Goal: Task Accomplishment & Management: Use online tool/utility

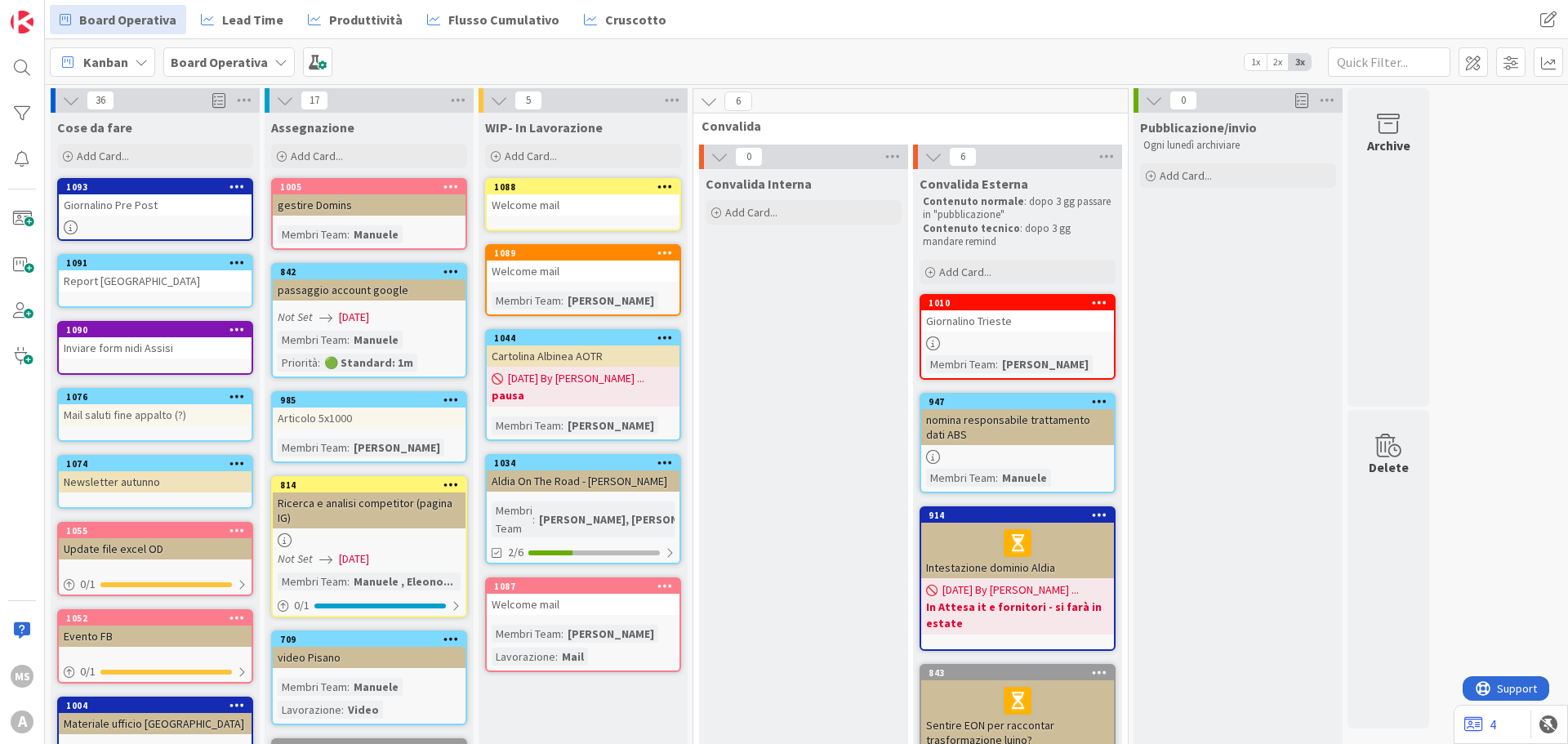
click at [588, 202] on div "Welcome mail" at bounding box center [583, 204] width 193 height 21
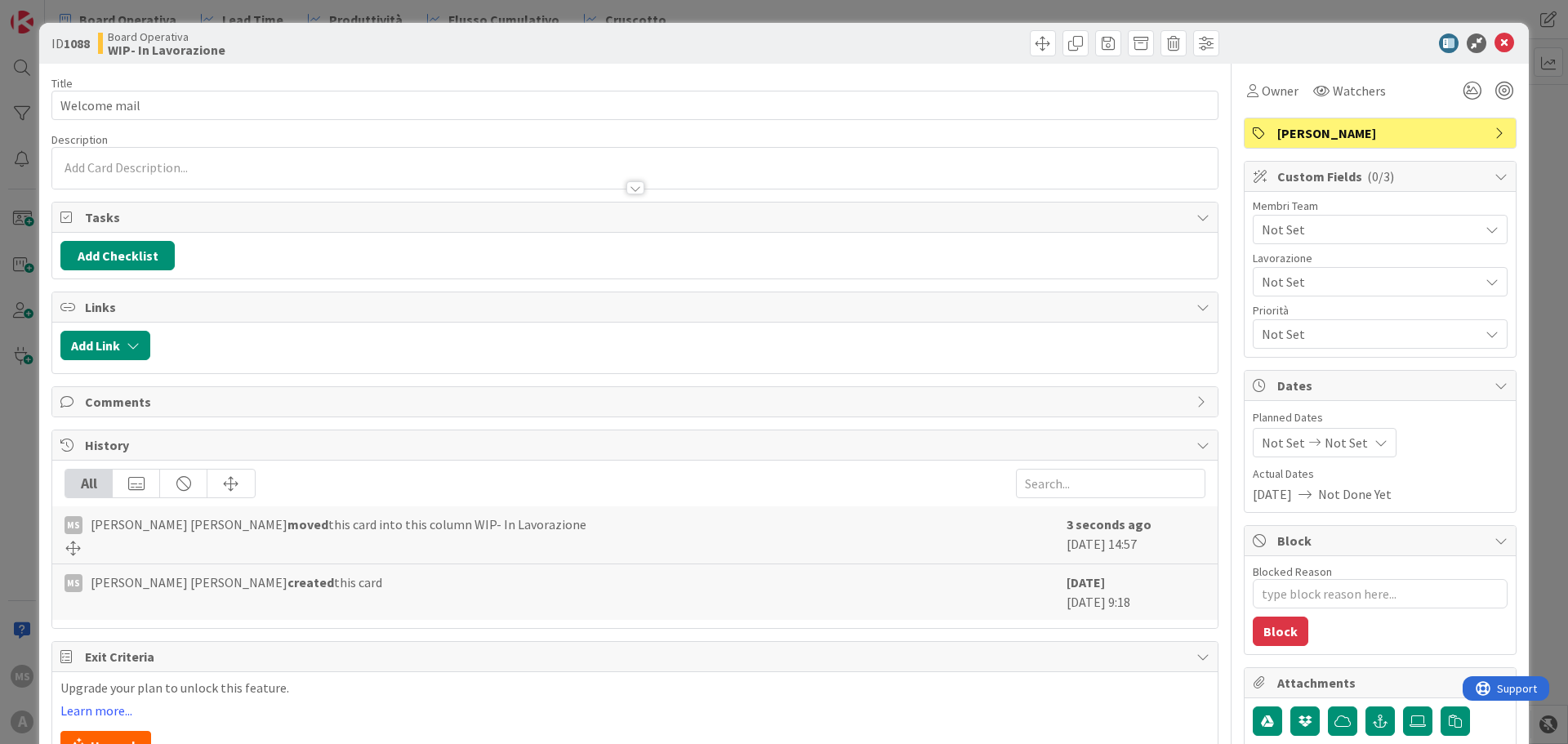
click at [1318, 229] on span "Not Set" at bounding box center [1370, 229] width 217 height 20
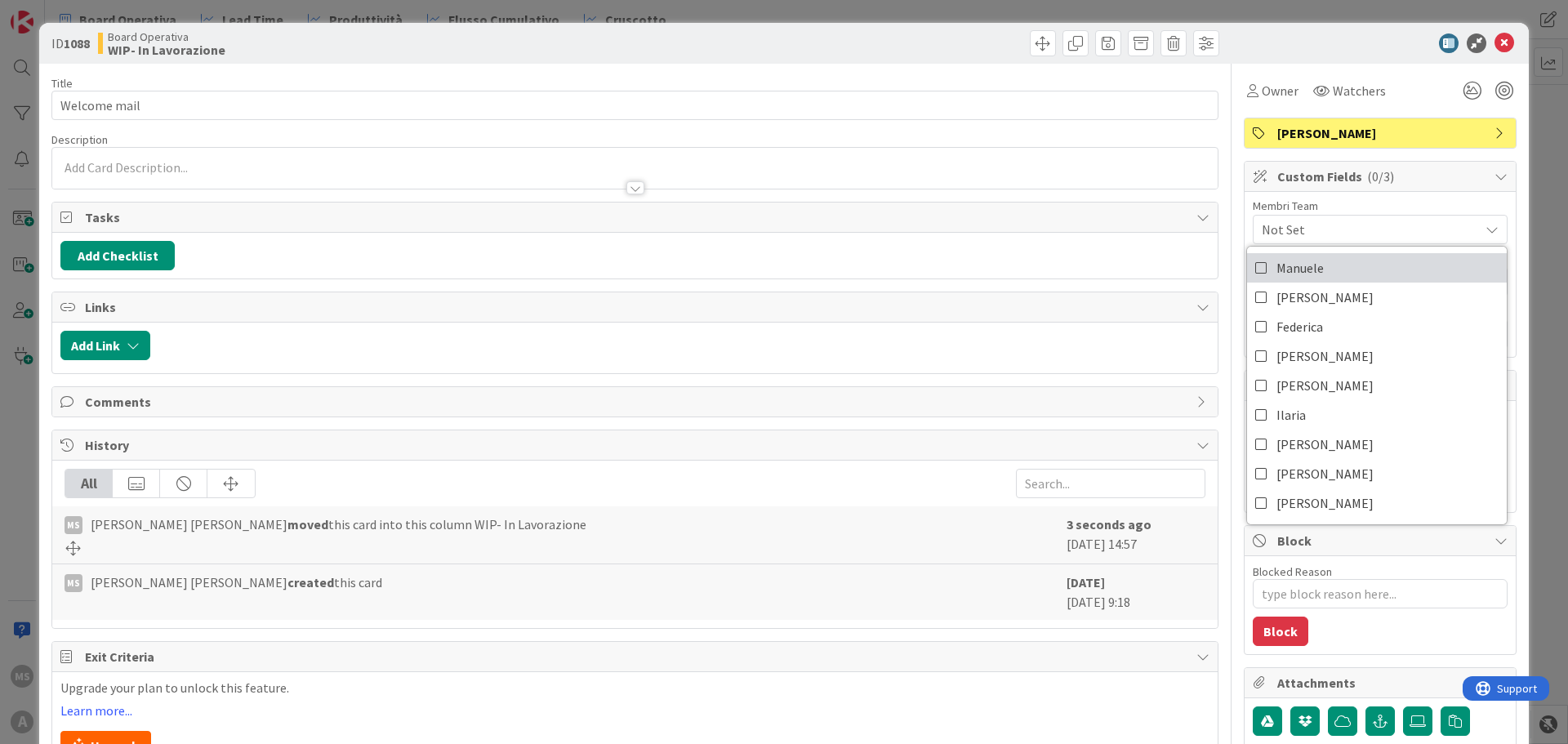
click at [1305, 278] on span "Manuele" at bounding box center [1300, 268] width 48 height 24
click at [1307, 287] on span "[PERSON_NAME]" at bounding box center [1325, 297] width 97 height 24
click at [1305, 268] on span "Manuele" at bounding box center [1300, 268] width 48 height 24
type textarea "x"
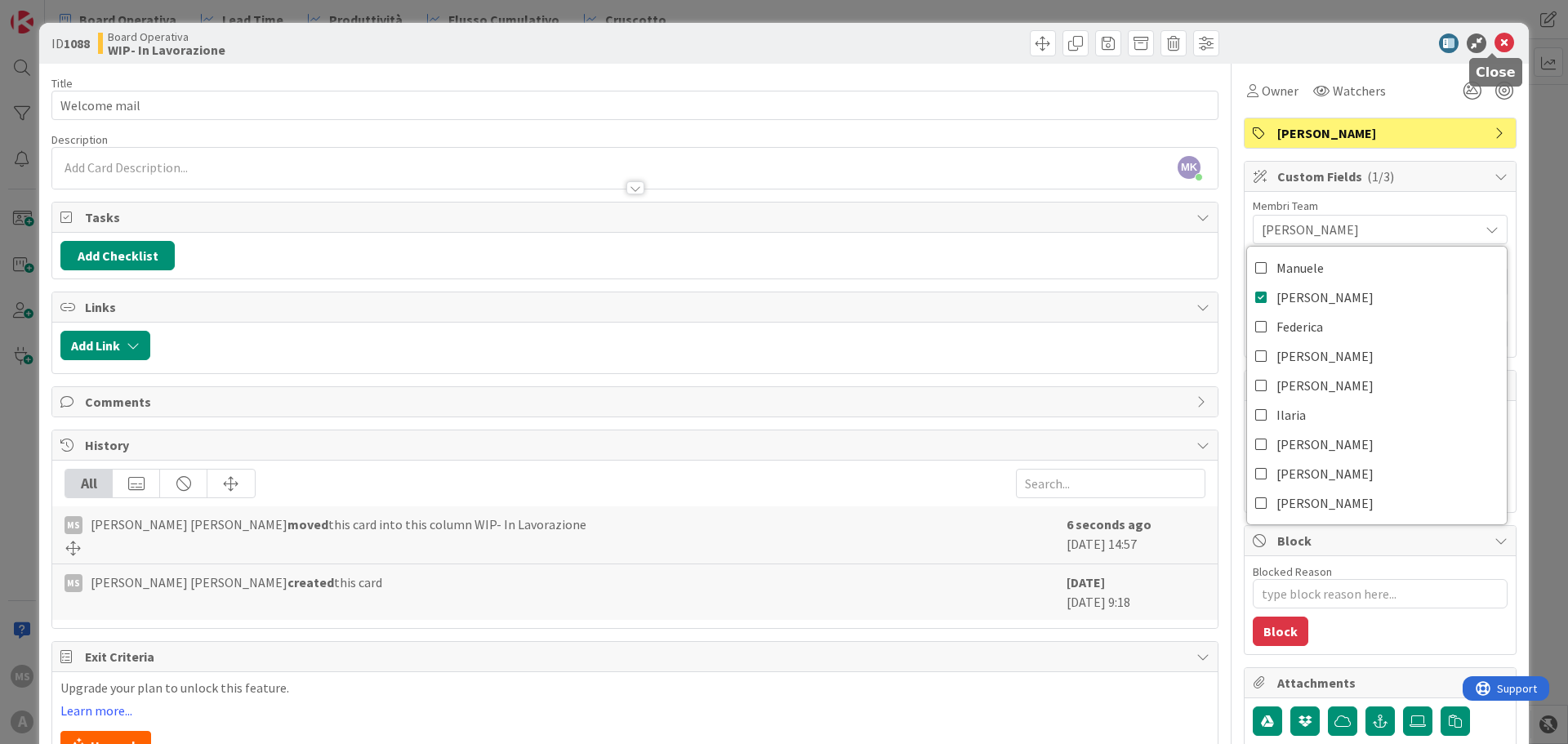
click at [1495, 43] on icon at bounding box center [1505, 43] width 20 height 20
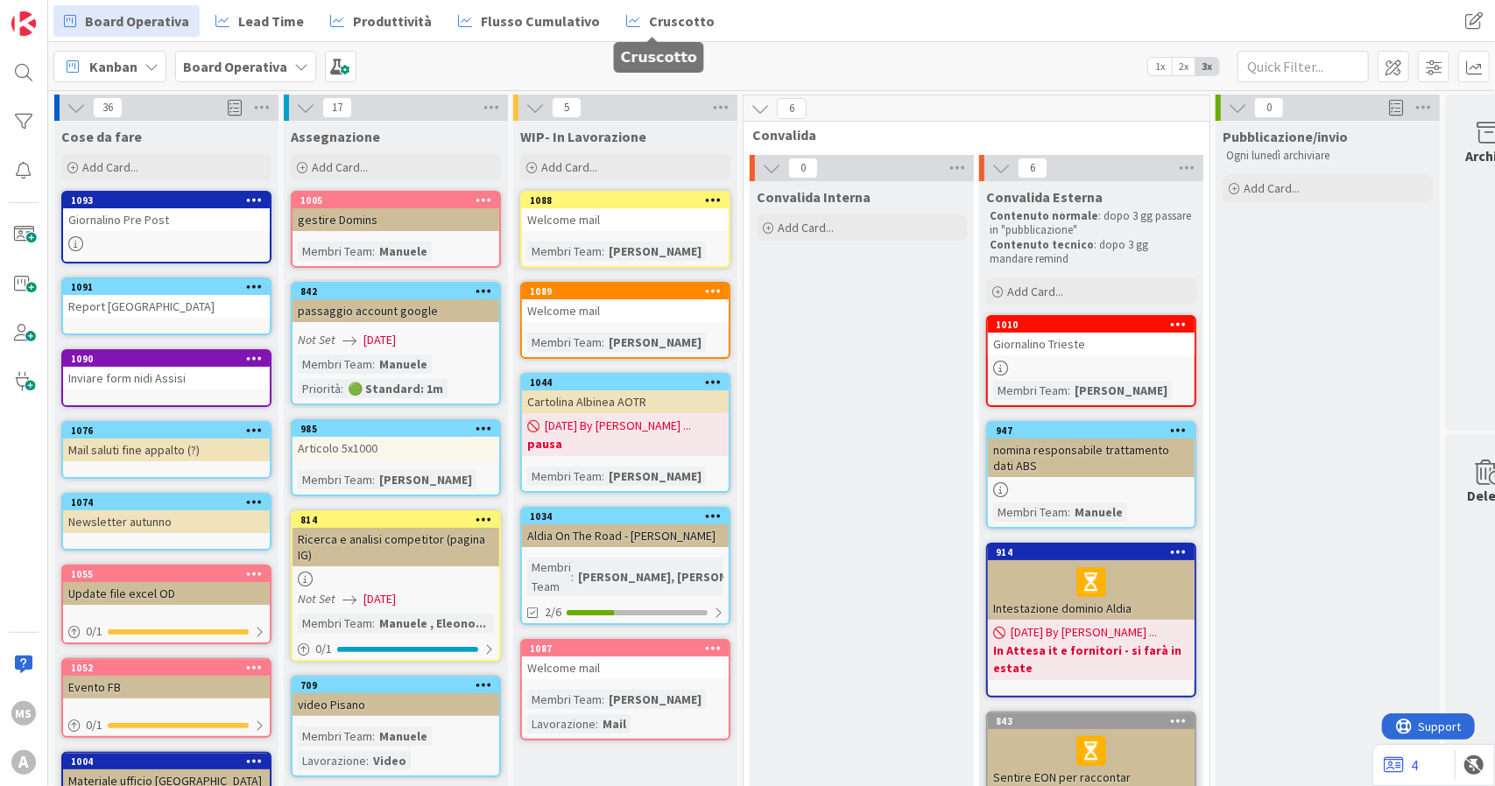
drag, startPoint x: 726, startPoint y: 58, endPoint x: 645, endPoint y: 47, distance: 81.3
click at [645, 47] on div "Kanban Board Operativa 1x 2x 3x" at bounding box center [771, 66] width 1447 height 48
click at [715, 44] on div "Kanban Board Operativa 1x 2x 3x" at bounding box center [771, 66] width 1447 height 48
drag, startPoint x: 389, startPoint y: 76, endPoint x: 379, endPoint y: 88, distance: 14.9
click at [379, 88] on div "Kanban Board Operativa 1x 2x 3x" at bounding box center [771, 66] width 1447 height 48
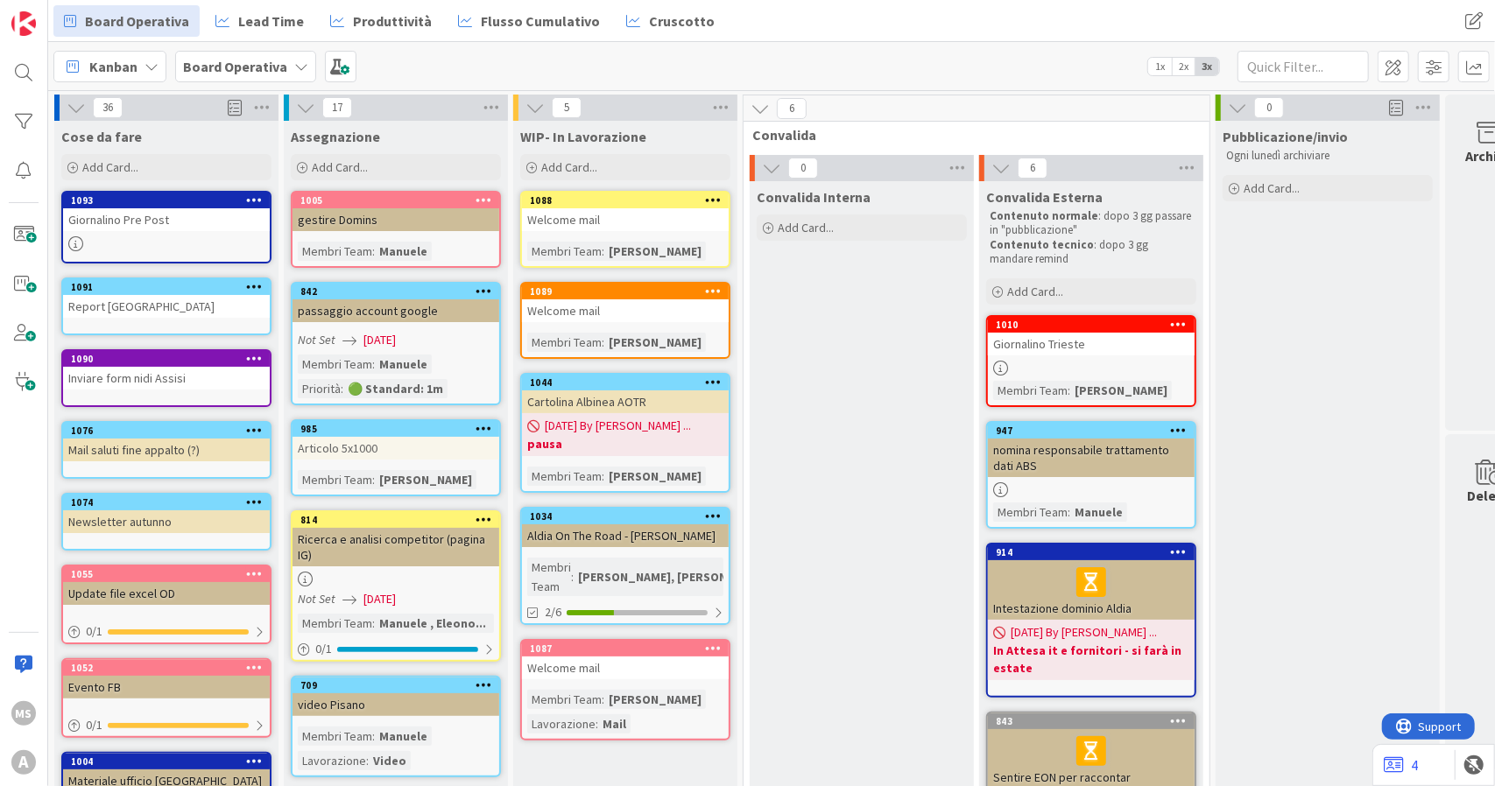
click at [379, 88] on div "Kanban Board Operativa 1x 2x 3x" at bounding box center [771, 66] width 1447 height 48
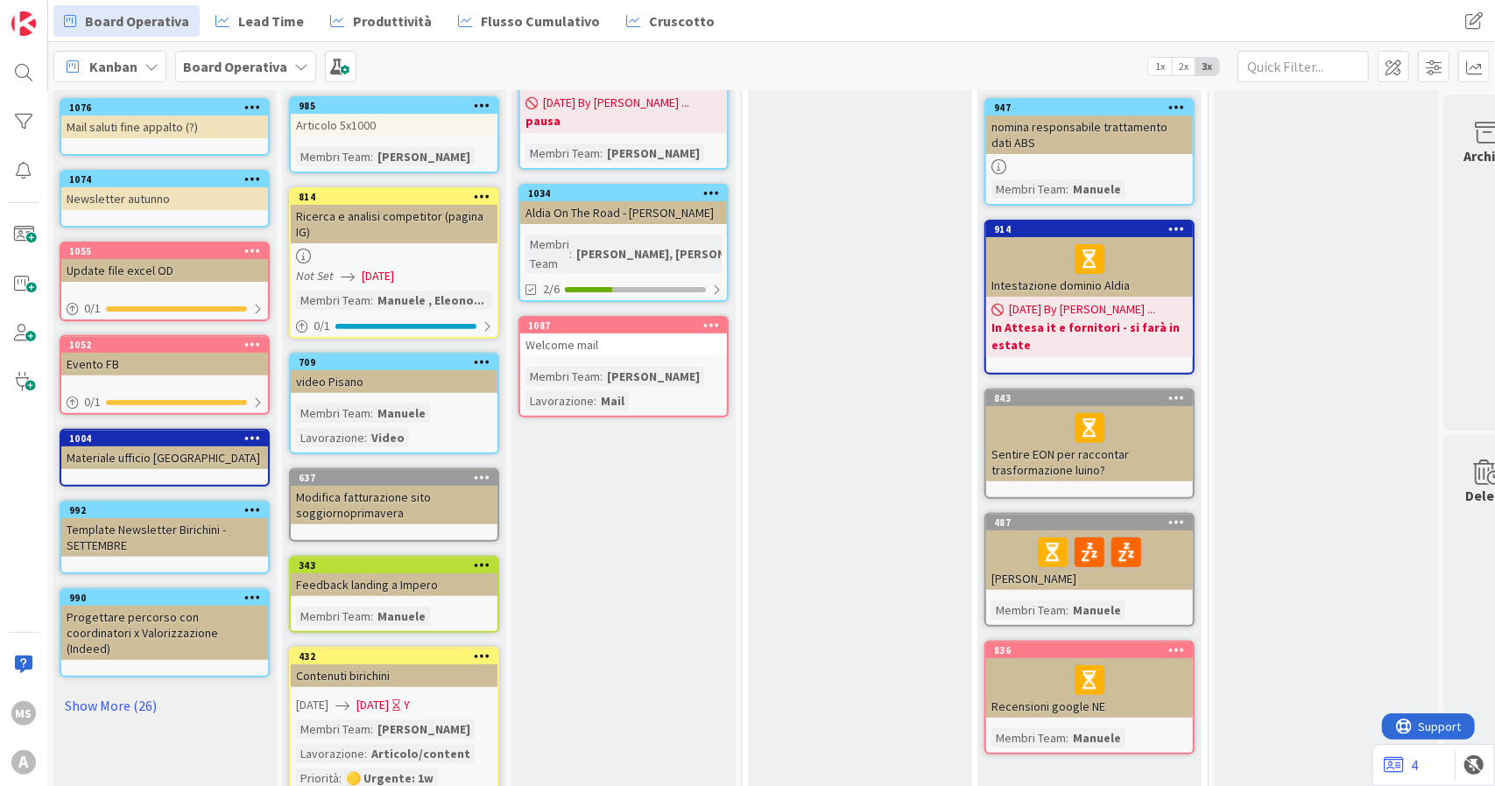
scroll to position [324, 2]
click at [126, 691] on link "Show More (26)" at bounding box center [165, 705] width 210 height 28
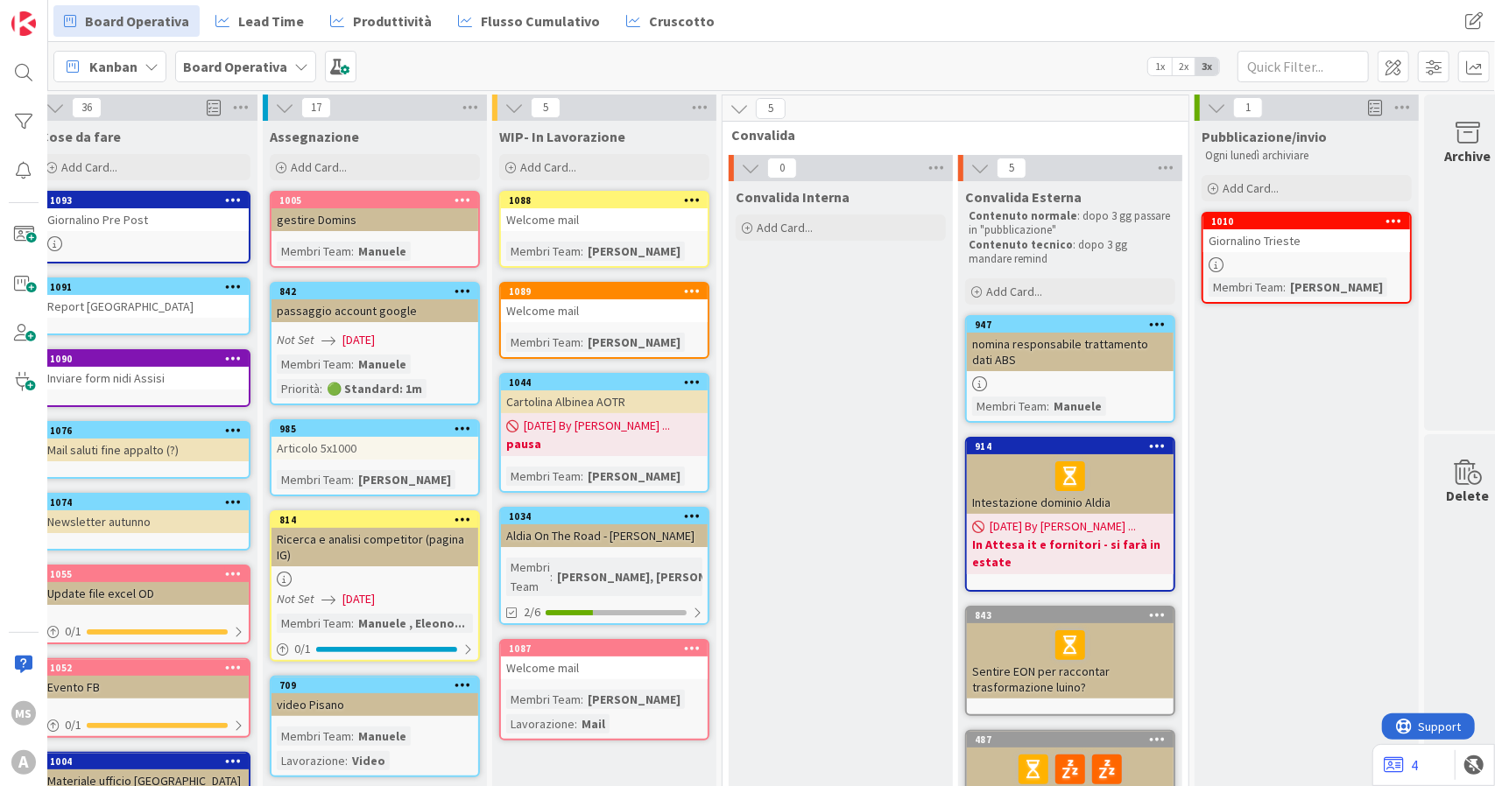
scroll to position [0, 0]
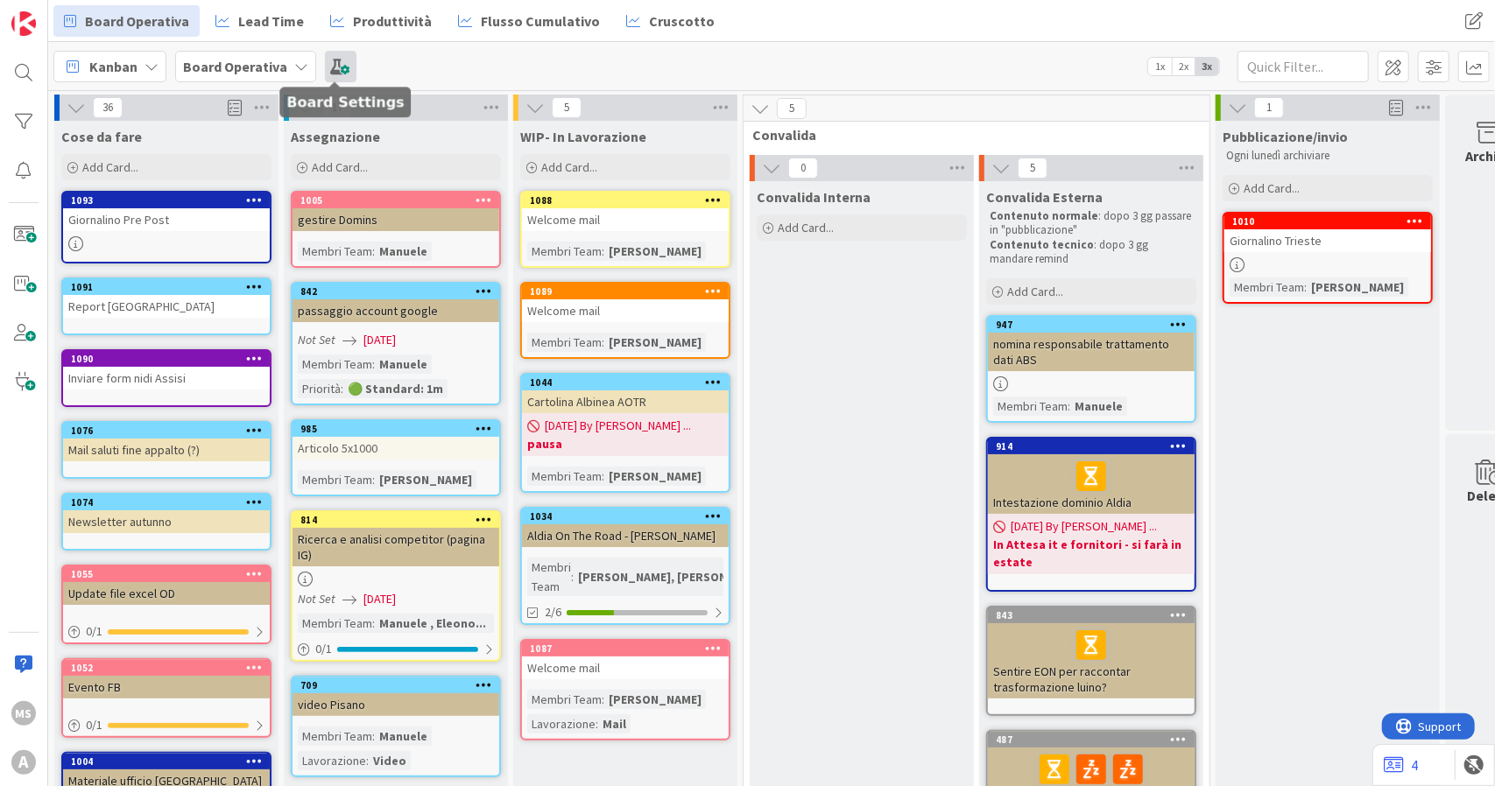
drag, startPoint x: 527, startPoint y: 78, endPoint x: 331, endPoint y: 69, distance: 196.4
click at [331, 69] on div "Kanban Board Operativa 1x 2x 3x" at bounding box center [771, 66] width 1447 height 48
drag, startPoint x: 377, startPoint y: 64, endPoint x: 392, endPoint y: 64, distance: 15.8
click at [392, 64] on div "Kanban Board Operativa 1x 2x 3x" at bounding box center [771, 66] width 1447 height 48
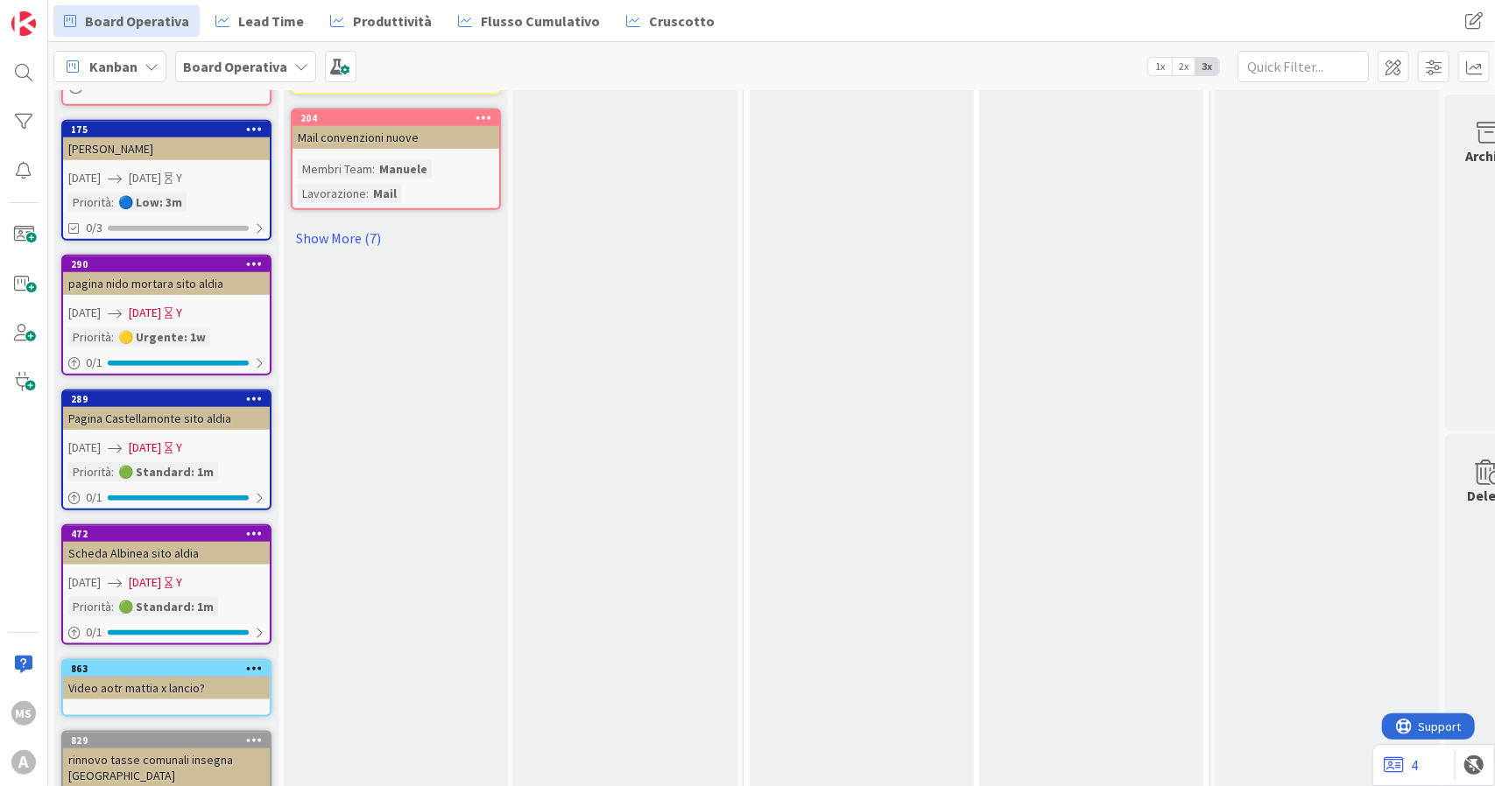
scroll to position [1218, 0]
click at [356, 233] on link "Show More (7)" at bounding box center [396, 239] width 210 height 28
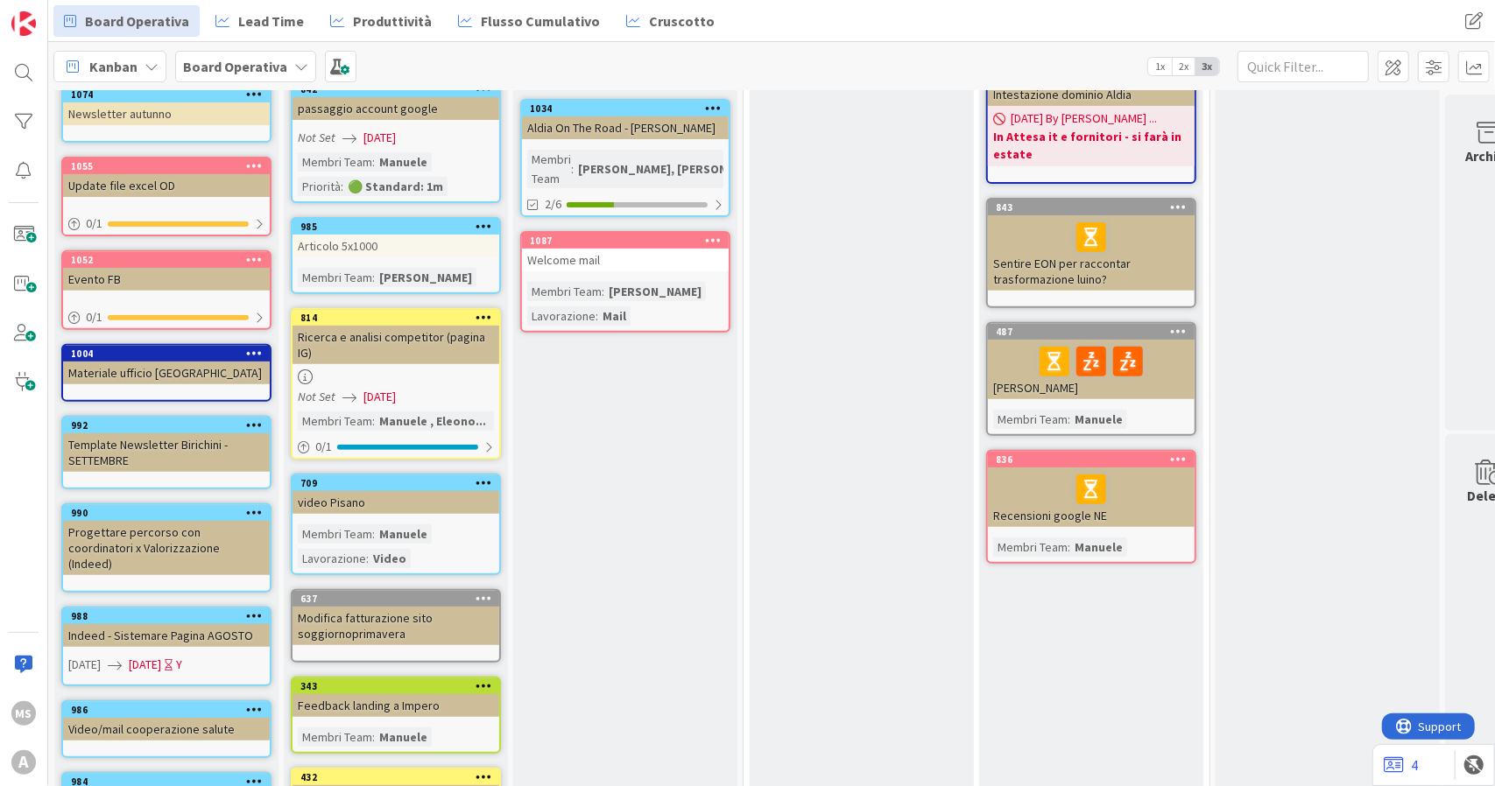
scroll to position [0, 0]
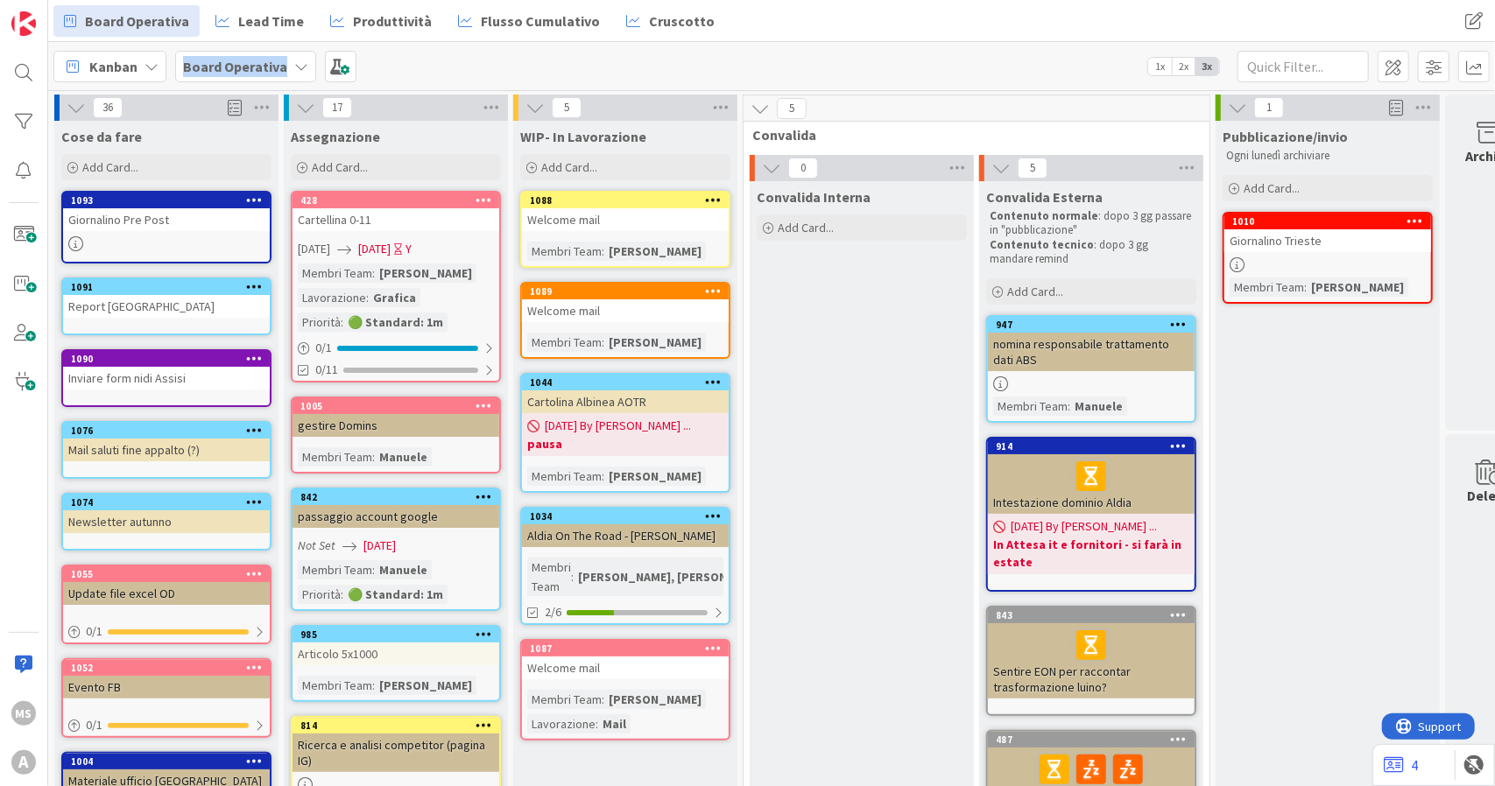
drag, startPoint x: 420, startPoint y: 60, endPoint x: 132, endPoint y: 53, distance: 288.2
click at [132, 53] on div "Kanban Board Operativa 1x 2x 3x" at bounding box center [771, 66] width 1447 height 48
click at [423, 74] on div "Kanban Board Operativa 1x 2x 3x" at bounding box center [771, 66] width 1447 height 48
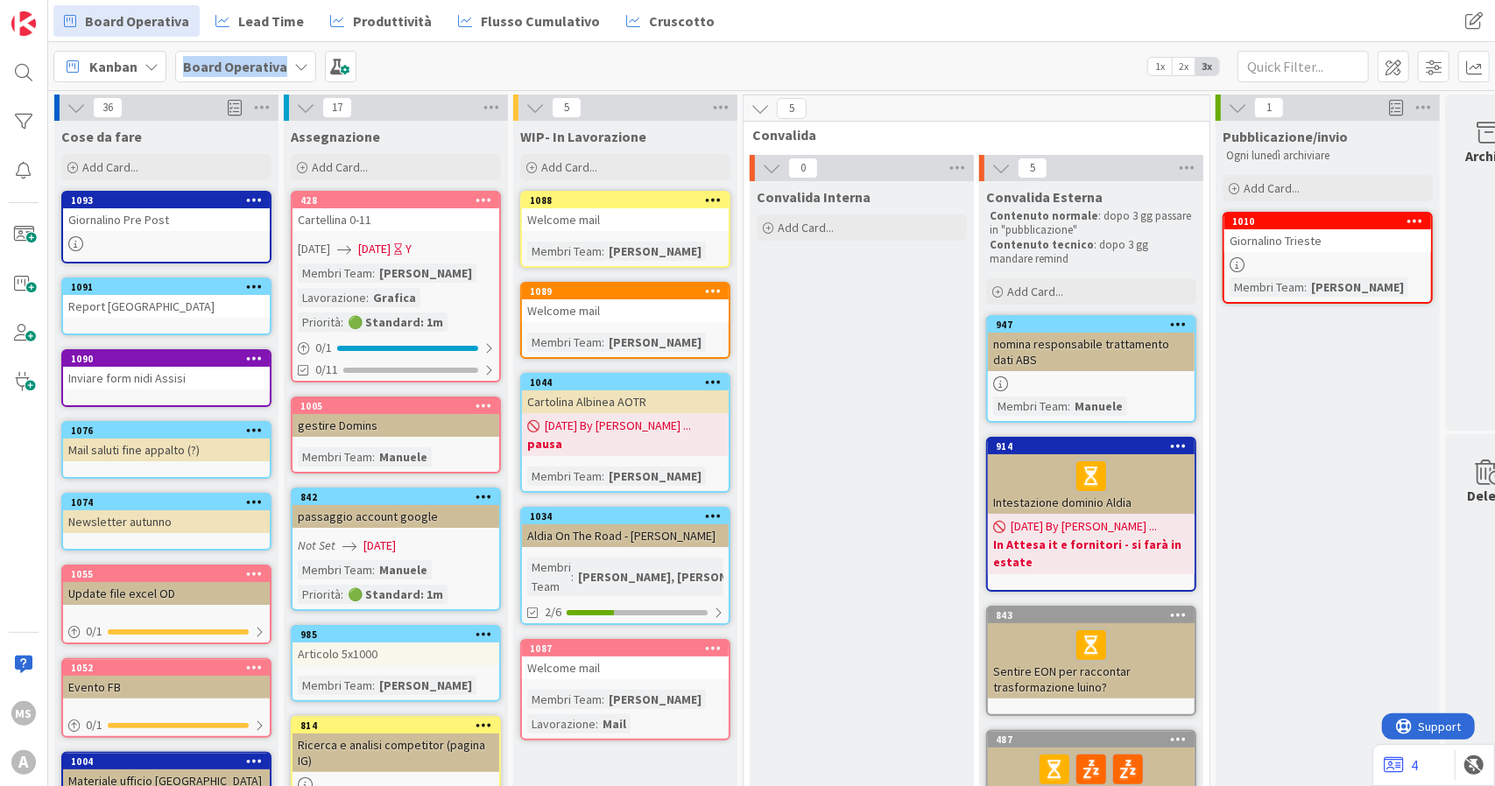
drag, startPoint x: 423, startPoint y: 74, endPoint x: 197, endPoint y: 60, distance: 226.4
click at [197, 60] on div "Kanban Board Operativa 1x 2x 3x" at bounding box center [771, 66] width 1447 height 48
click at [384, 76] on div "Kanban Board Operativa 1x 2x 3x" at bounding box center [771, 66] width 1447 height 48
drag, startPoint x: 384, startPoint y: 76, endPoint x: 184, endPoint y: 64, distance: 200.0
click at [184, 64] on div "Kanban Board Operativa 1x 2x 3x" at bounding box center [771, 66] width 1447 height 48
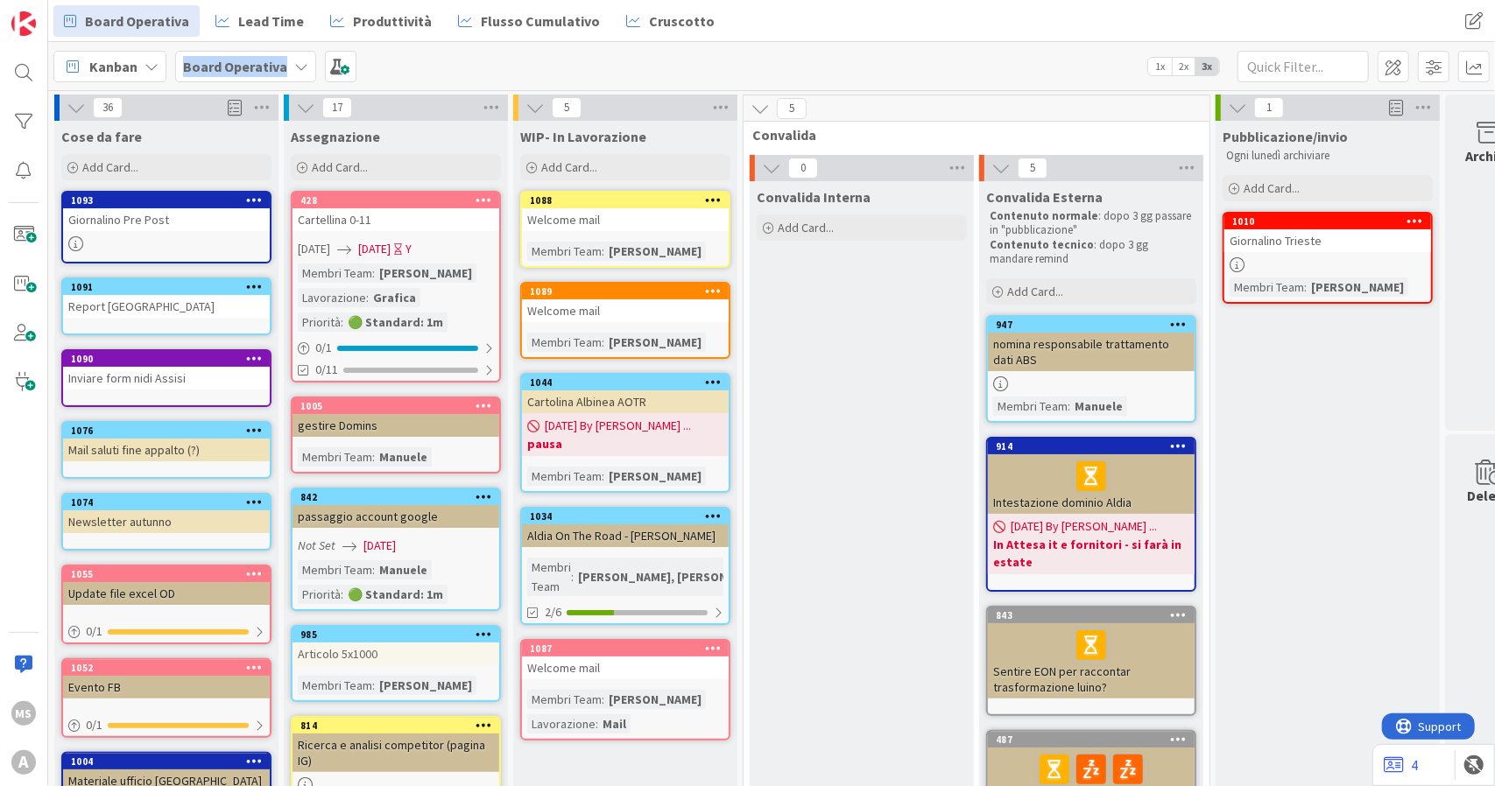
click at [383, 63] on div "Kanban Board Operativa 1x 2x 3x" at bounding box center [771, 66] width 1447 height 48
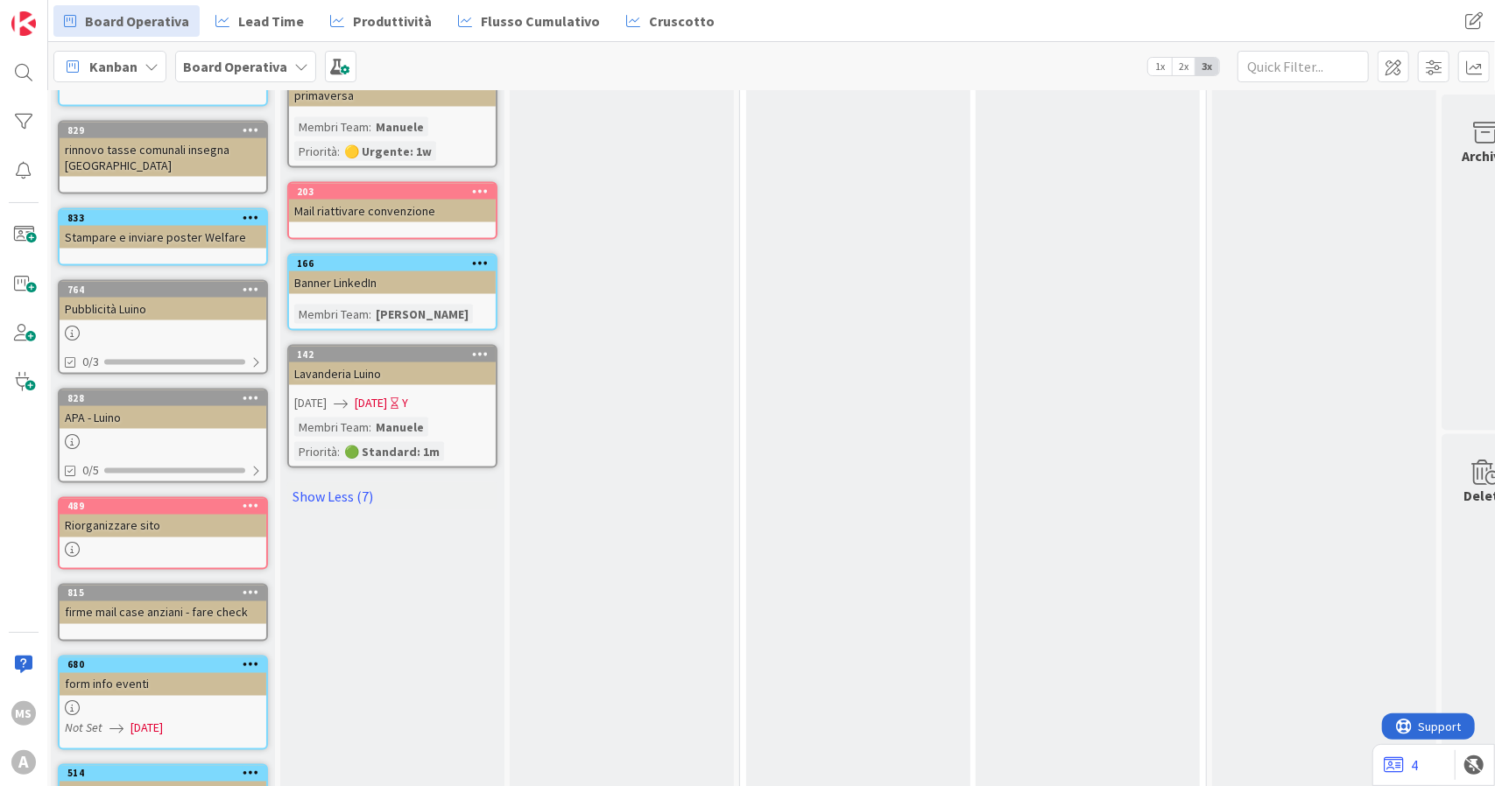
scroll to position [1828, 4]
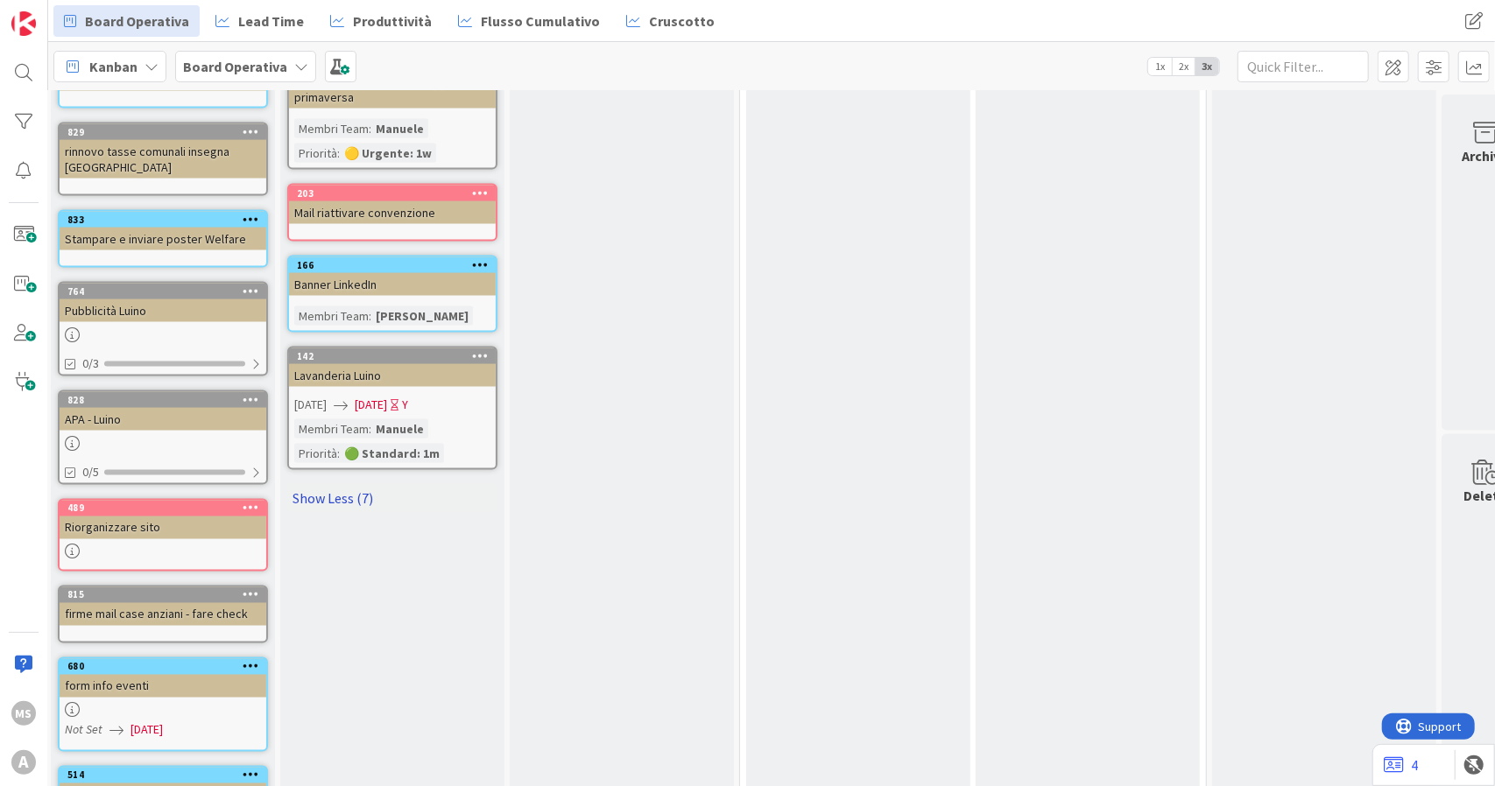
click at [365, 484] on link "Show Less (7)" at bounding box center [392, 498] width 210 height 28
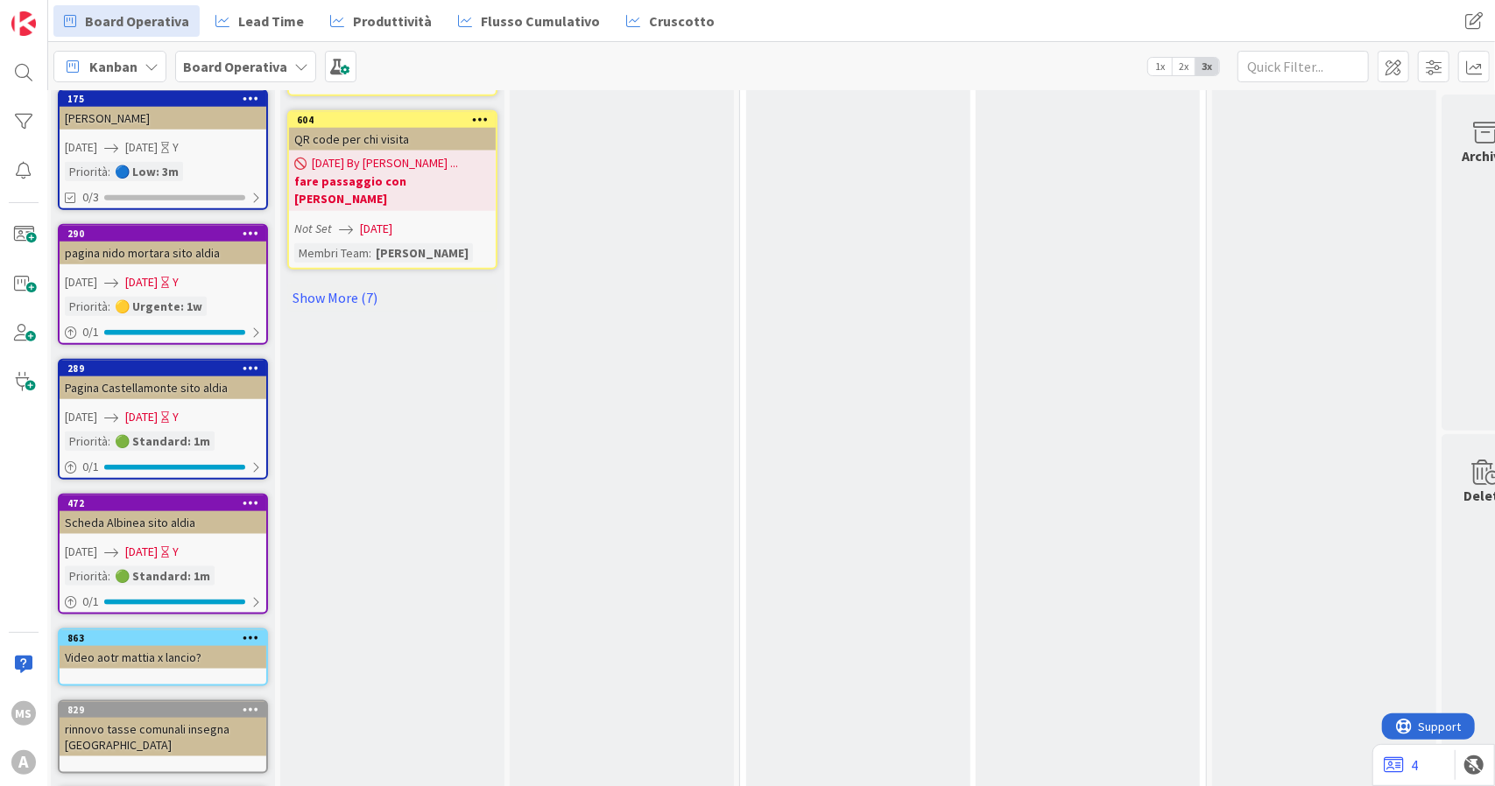
scroll to position [1249, 4]
click at [345, 288] on link "Show More (7)" at bounding box center [392, 299] width 210 height 28
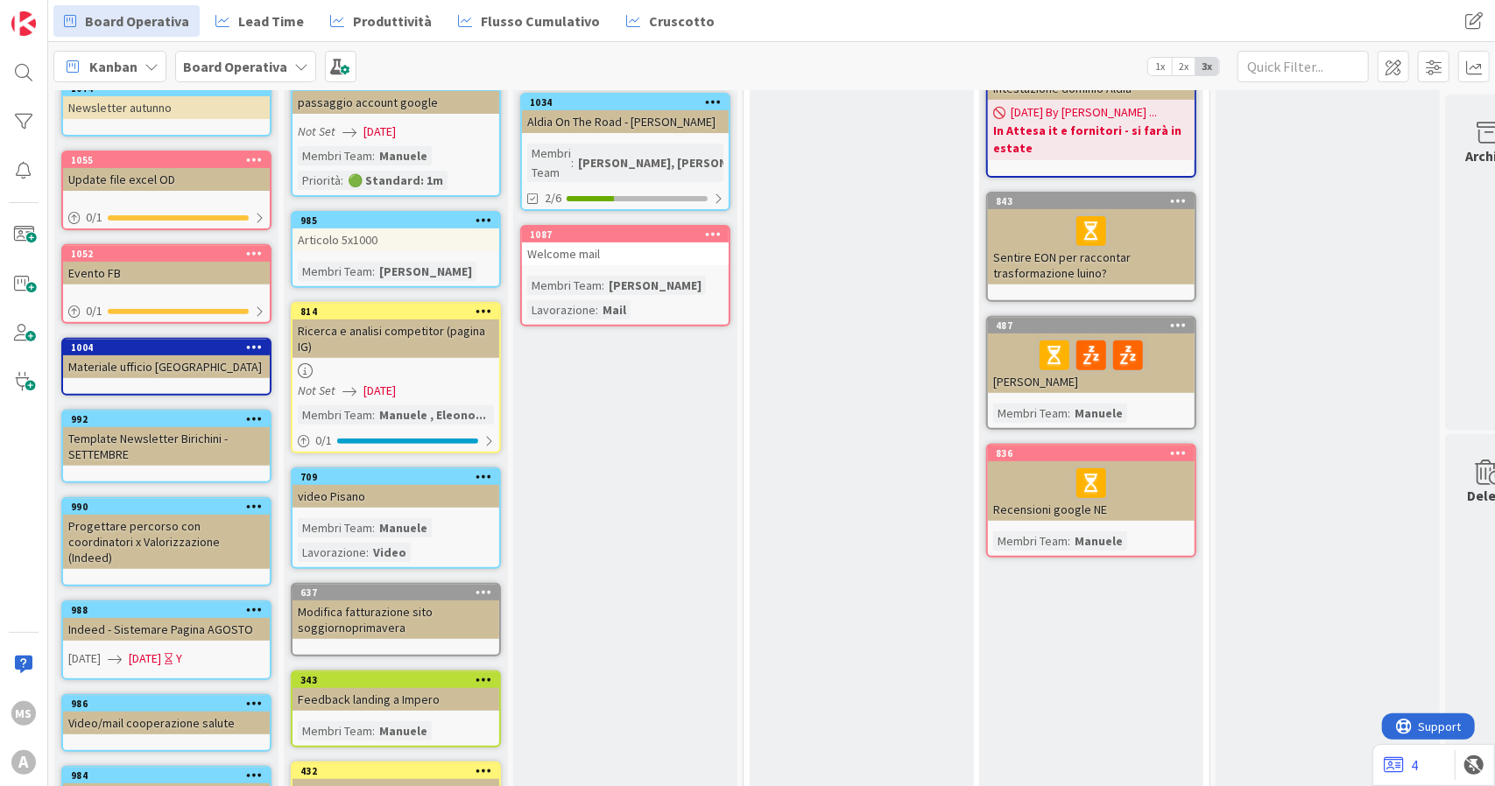
scroll to position [0, 0]
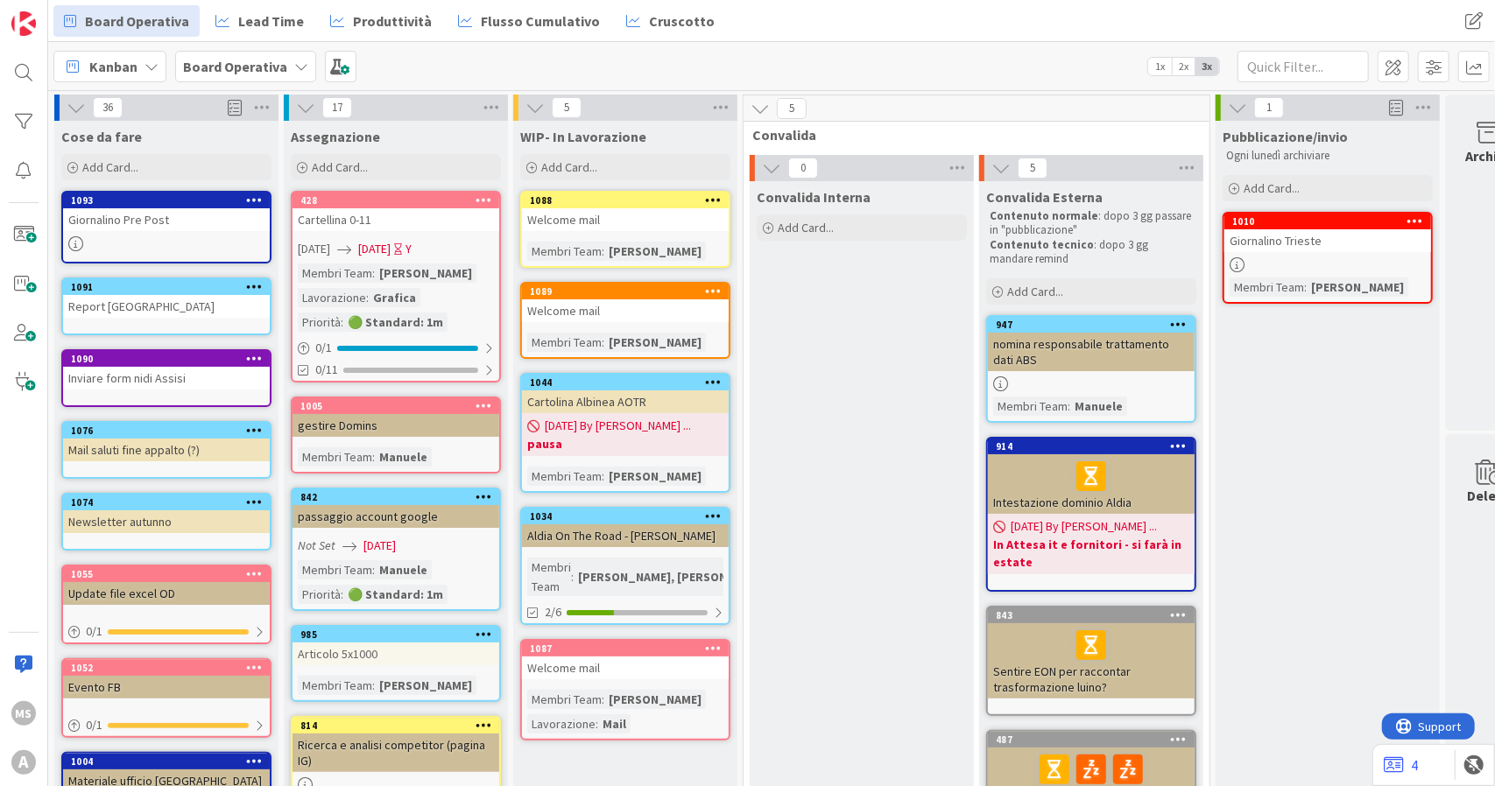
click at [236, 242] on div at bounding box center [166, 243] width 207 height 15
click at [245, 74] on b "Board Operativa" at bounding box center [235, 67] width 104 height 18
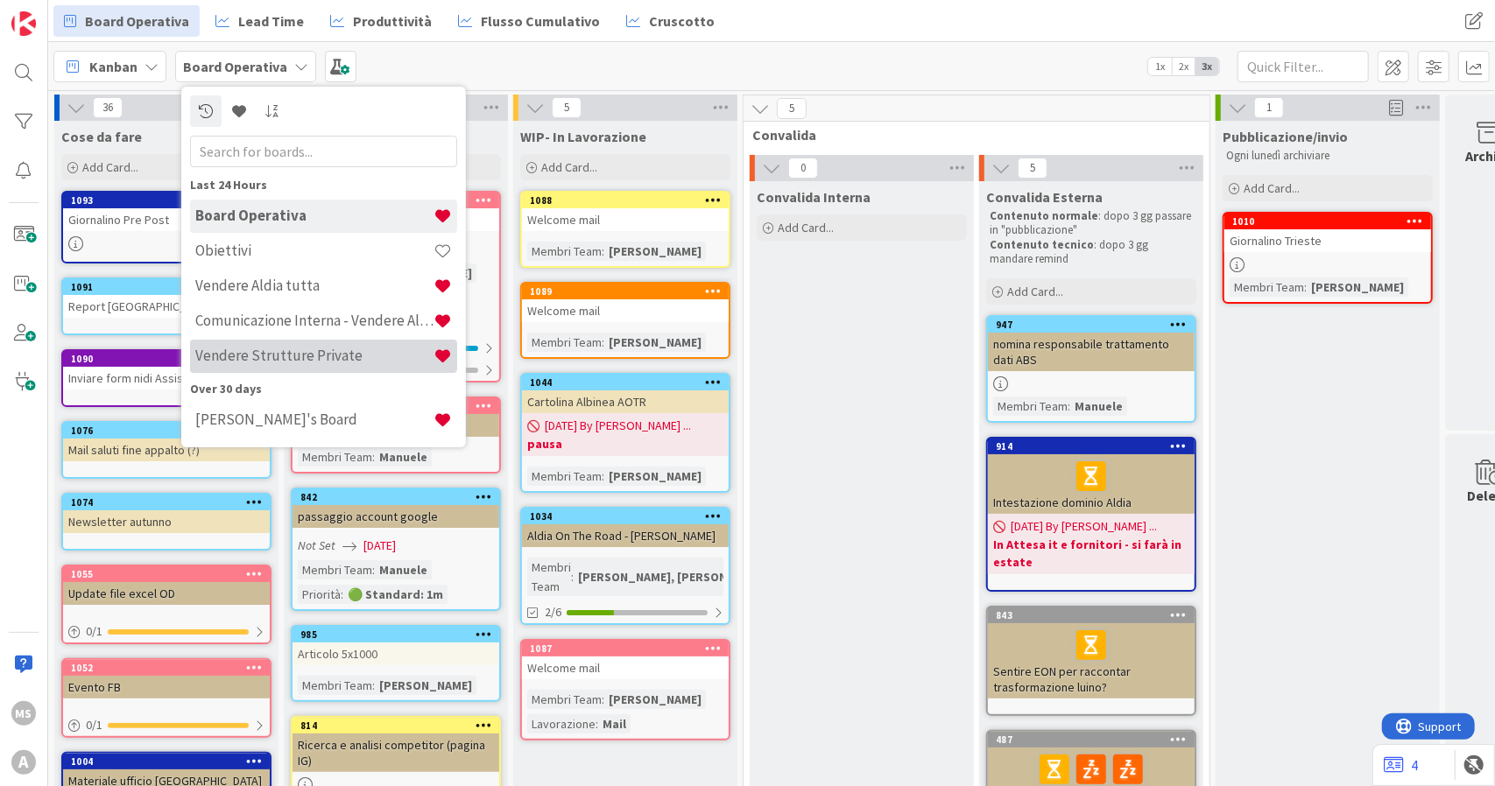
click at [295, 353] on h4 "Vendere Strutture Private" at bounding box center [314, 356] width 238 height 18
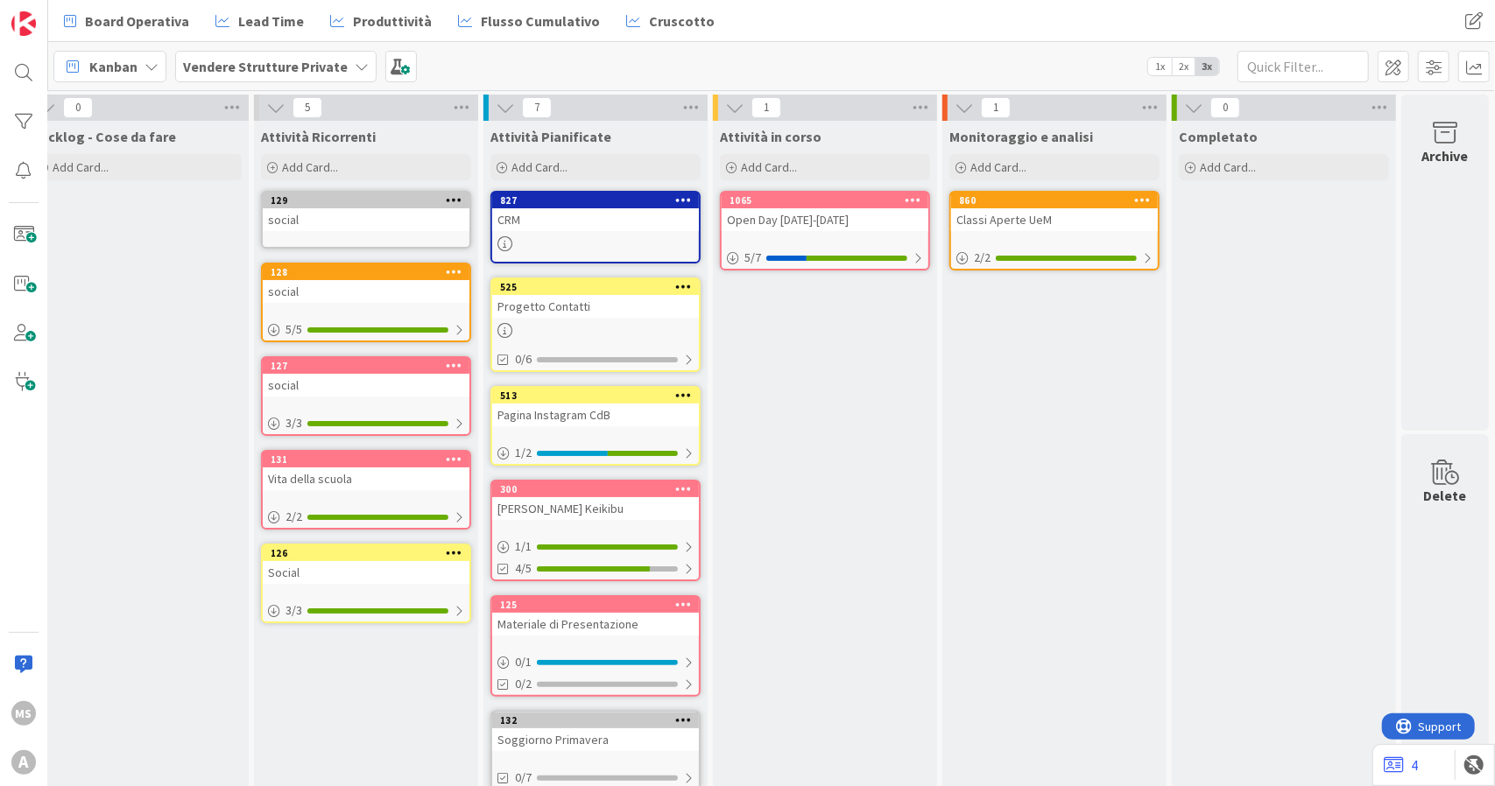
scroll to position [1, 42]
click at [791, 229] on div "Open Day 2025-2026" at bounding box center [825, 219] width 207 height 23
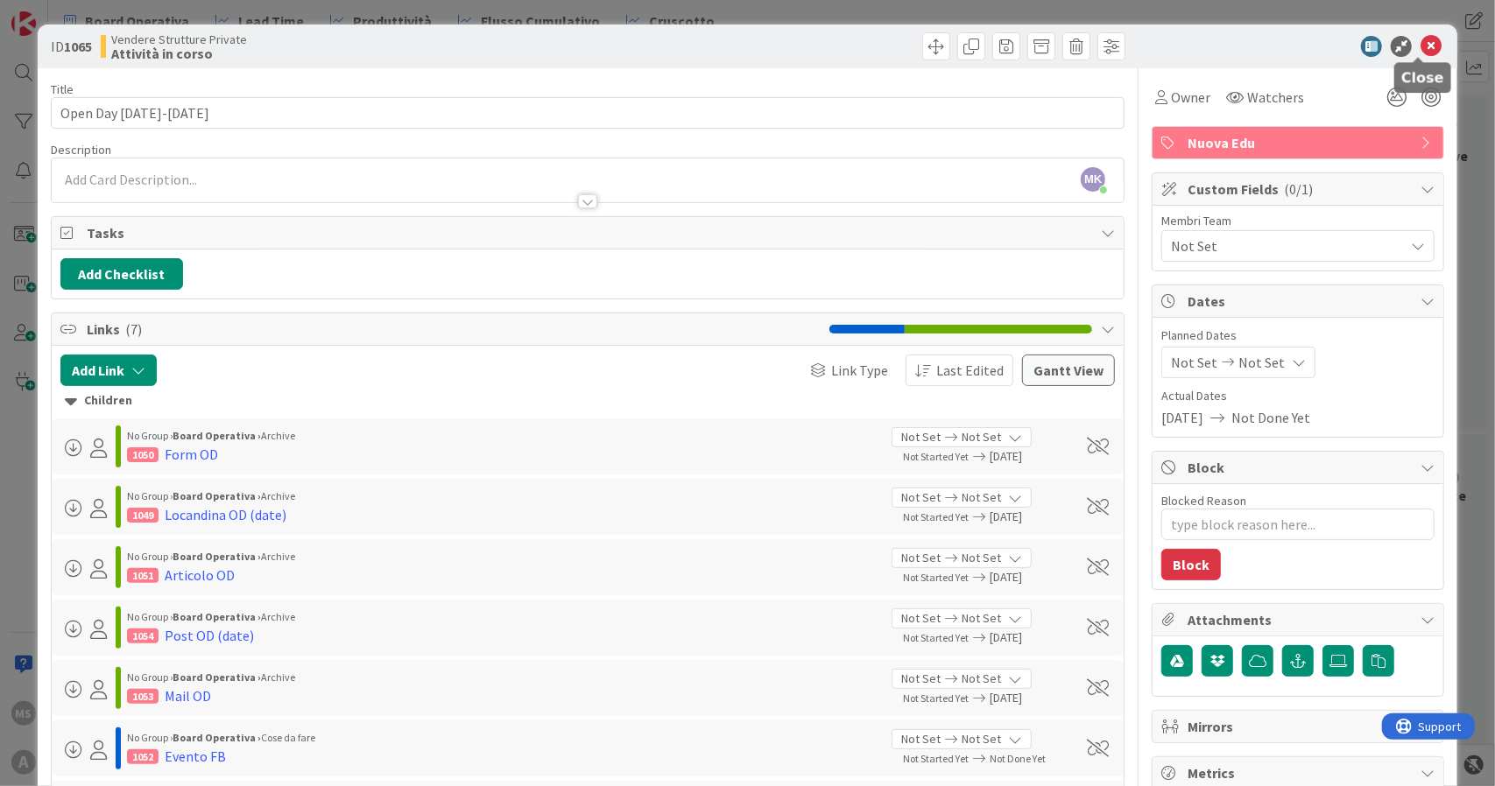
click at [1427, 50] on icon at bounding box center [1430, 46] width 21 height 21
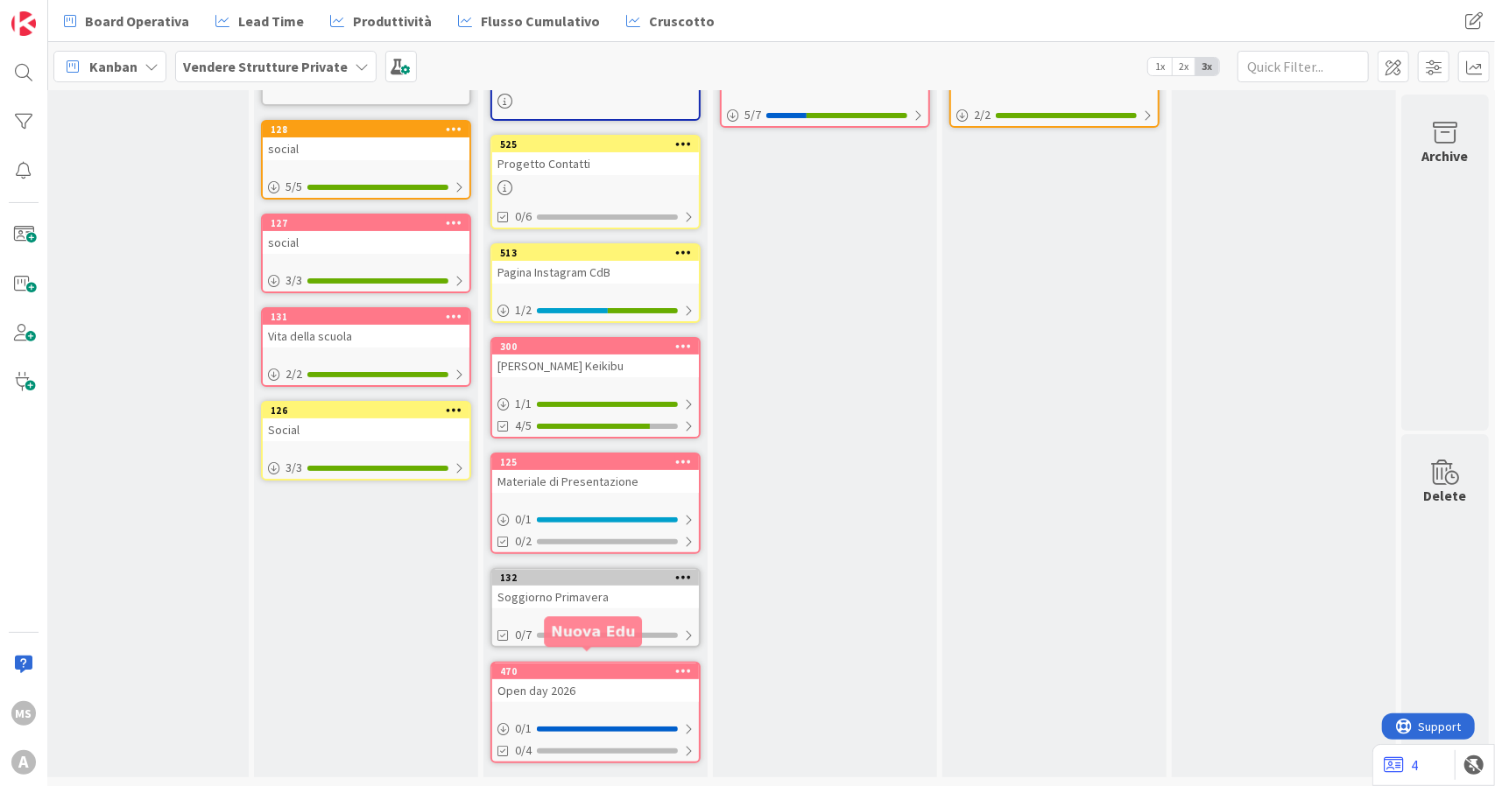
click at [564, 680] on div "Open day 2026" at bounding box center [595, 691] width 207 height 23
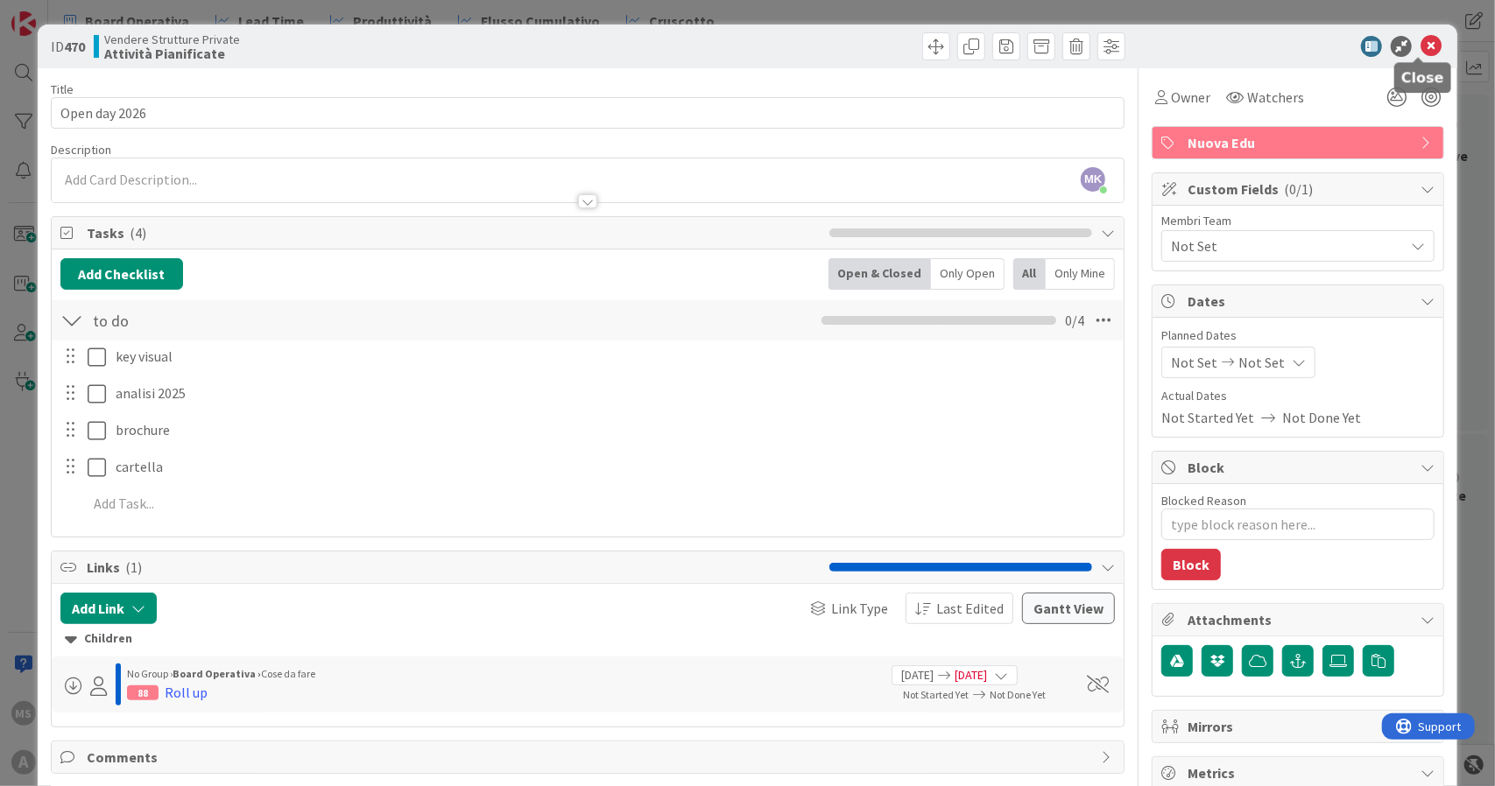
click at [1420, 42] on icon at bounding box center [1430, 46] width 21 height 21
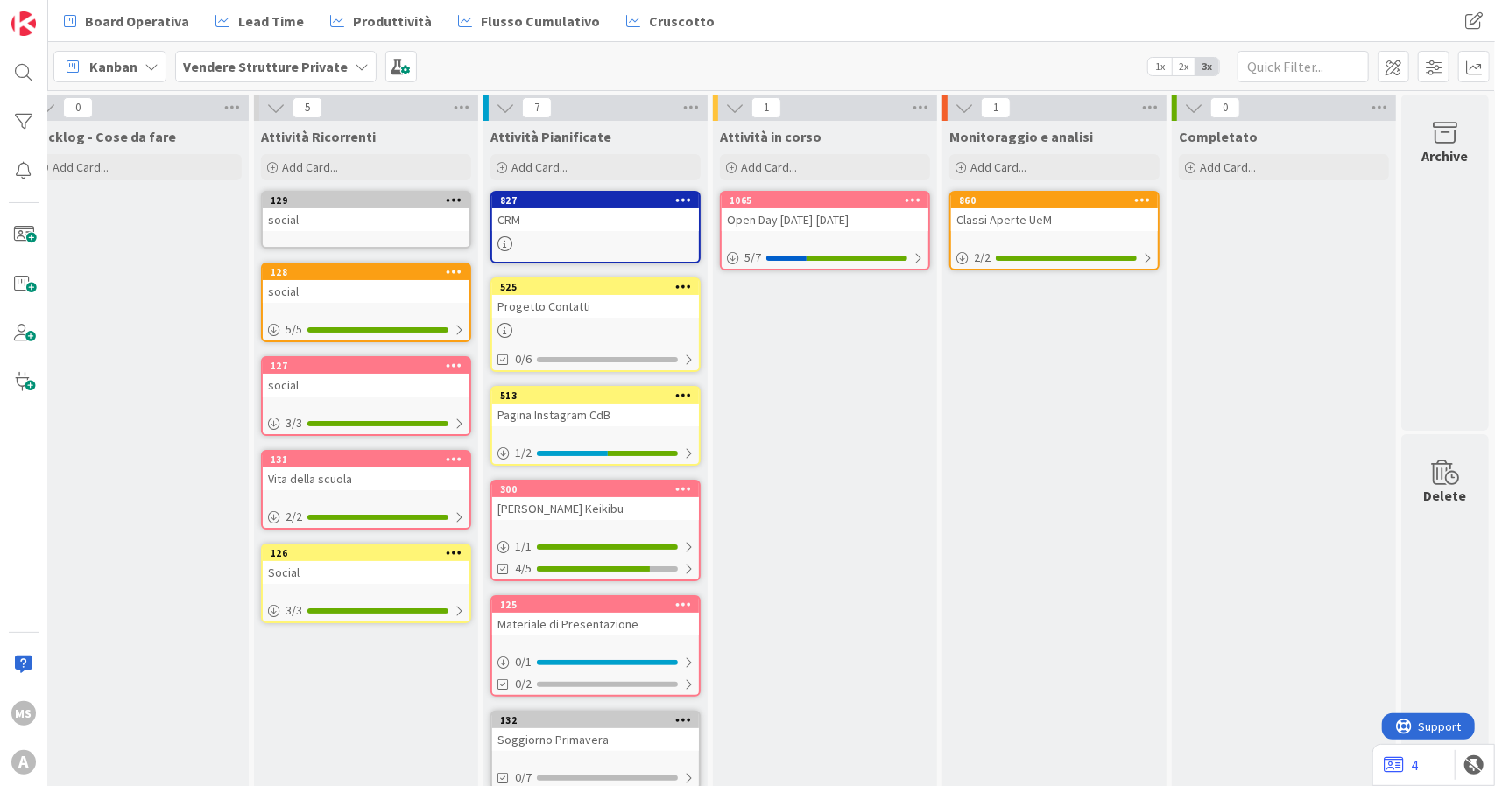
click at [765, 232] on link "1065 Open Day 2025-2026 5 / 7" at bounding box center [825, 231] width 210 height 80
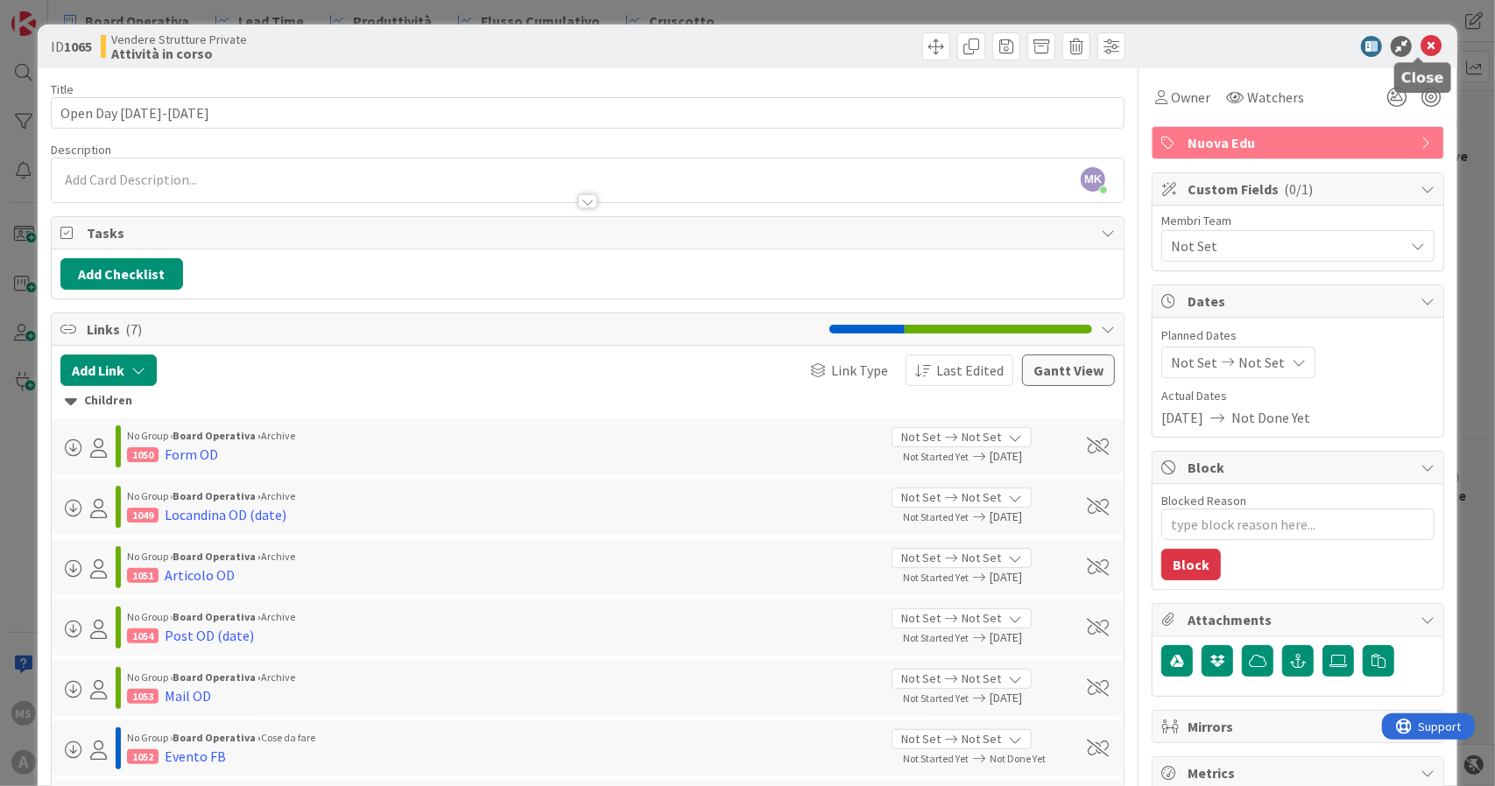
click at [1420, 49] on icon at bounding box center [1430, 46] width 21 height 21
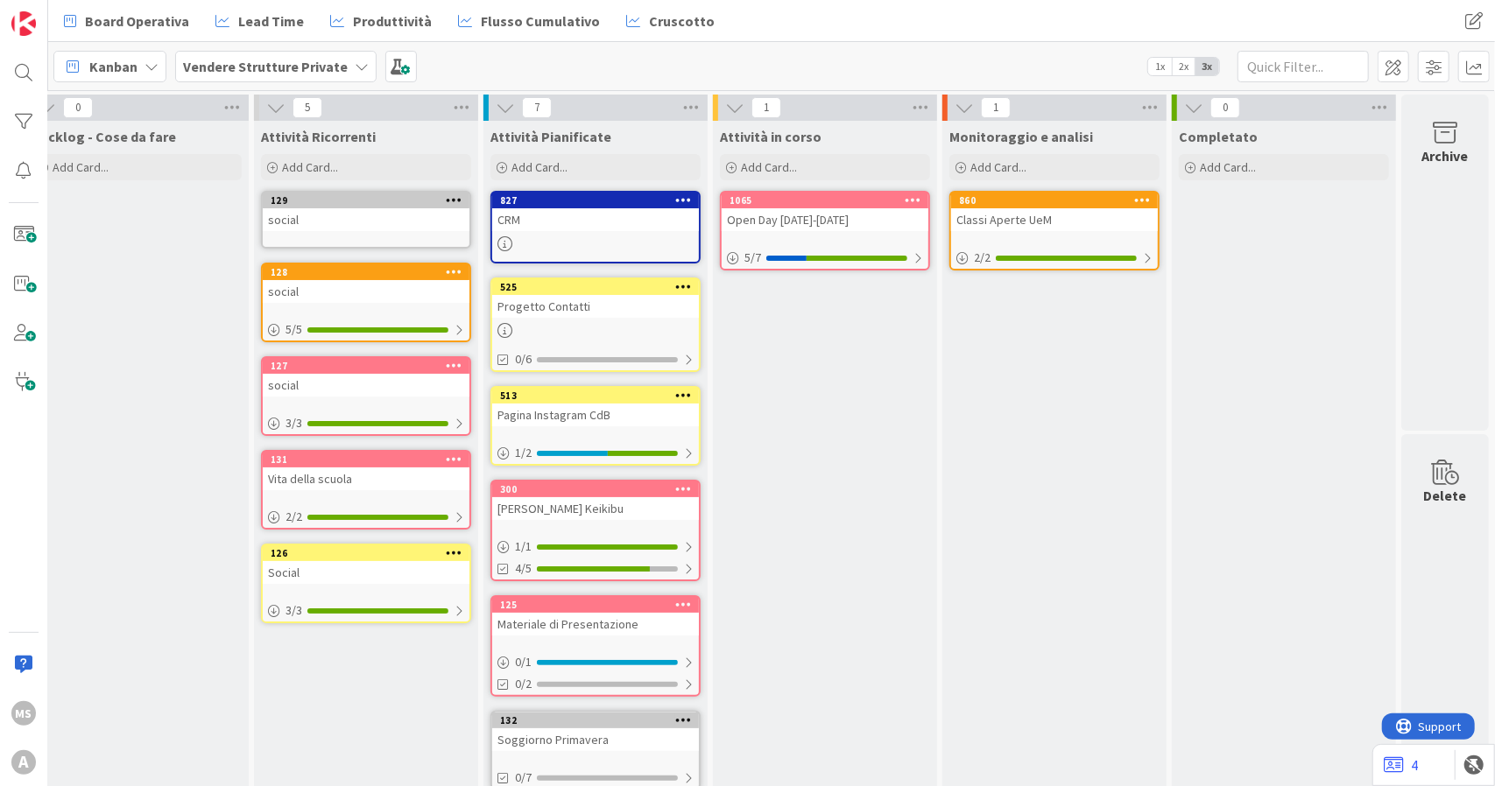
scroll to position [3, 42]
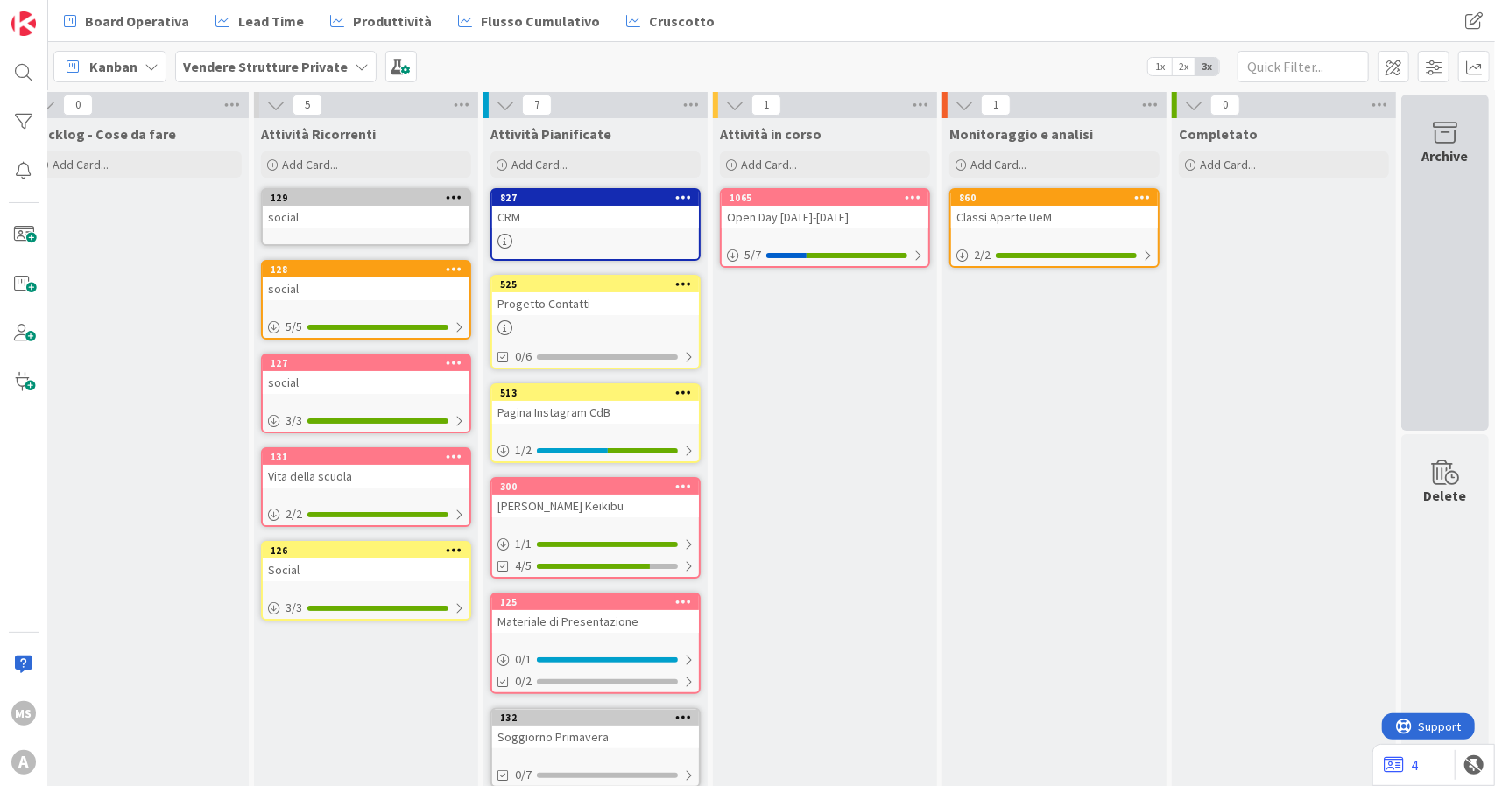
click at [1417, 194] on div "Archive" at bounding box center [1445, 263] width 88 height 336
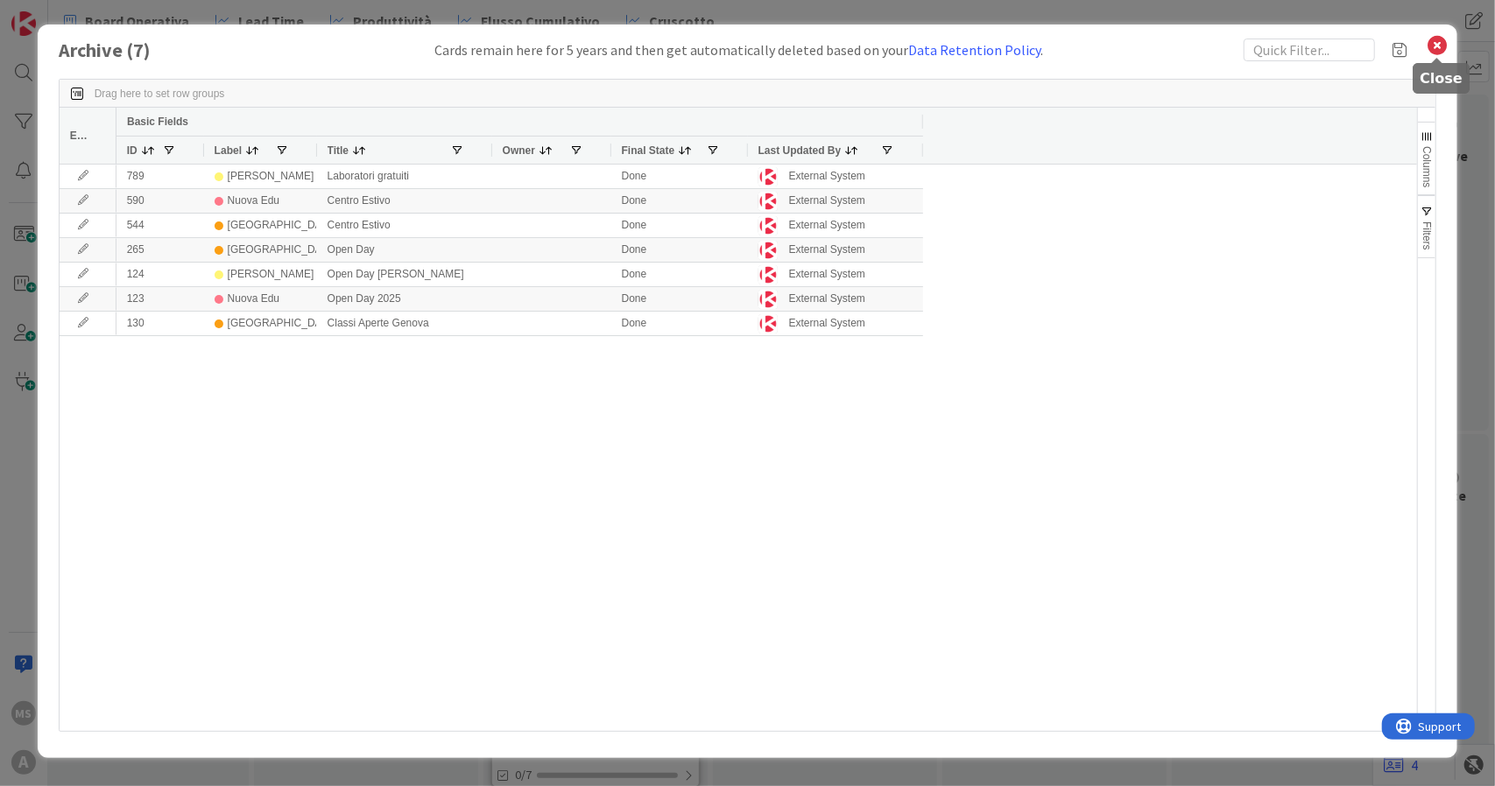
click at [1432, 47] on icon at bounding box center [1437, 45] width 23 height 25
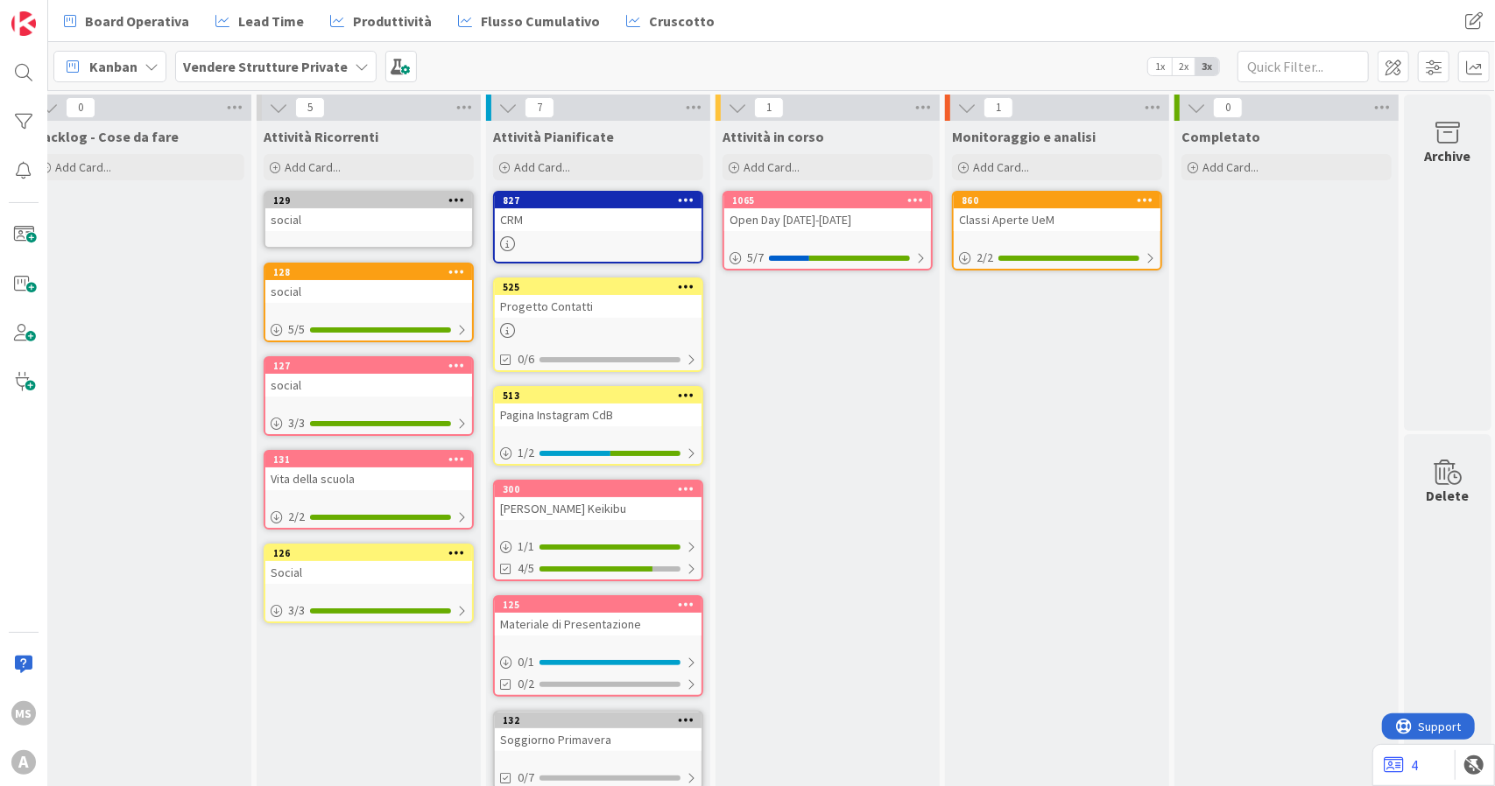
scroll to position [156, 27]
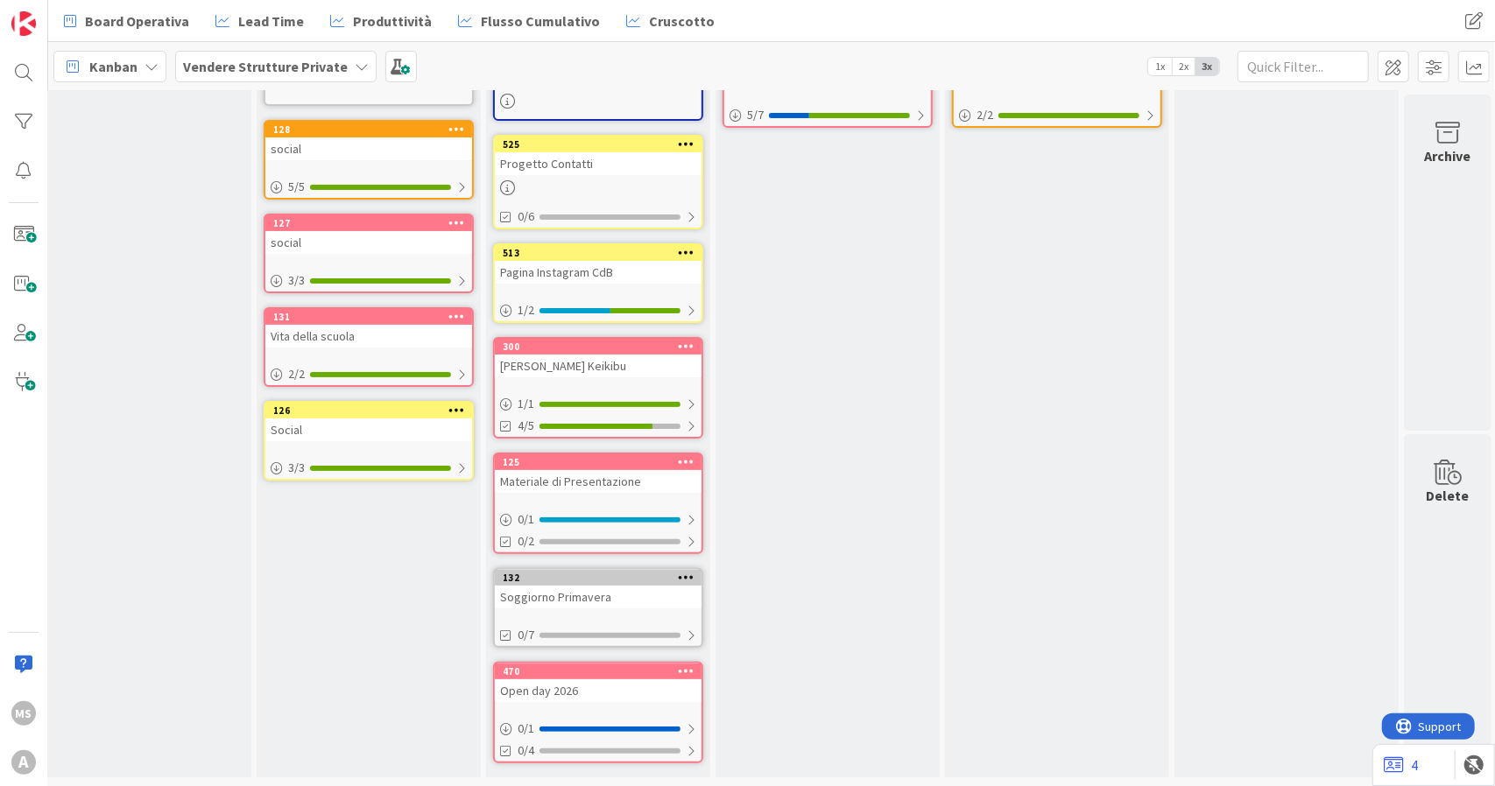
click at [627, 680] on div "Open day 2026" at bounding box center [598, 691] width 207 height 23
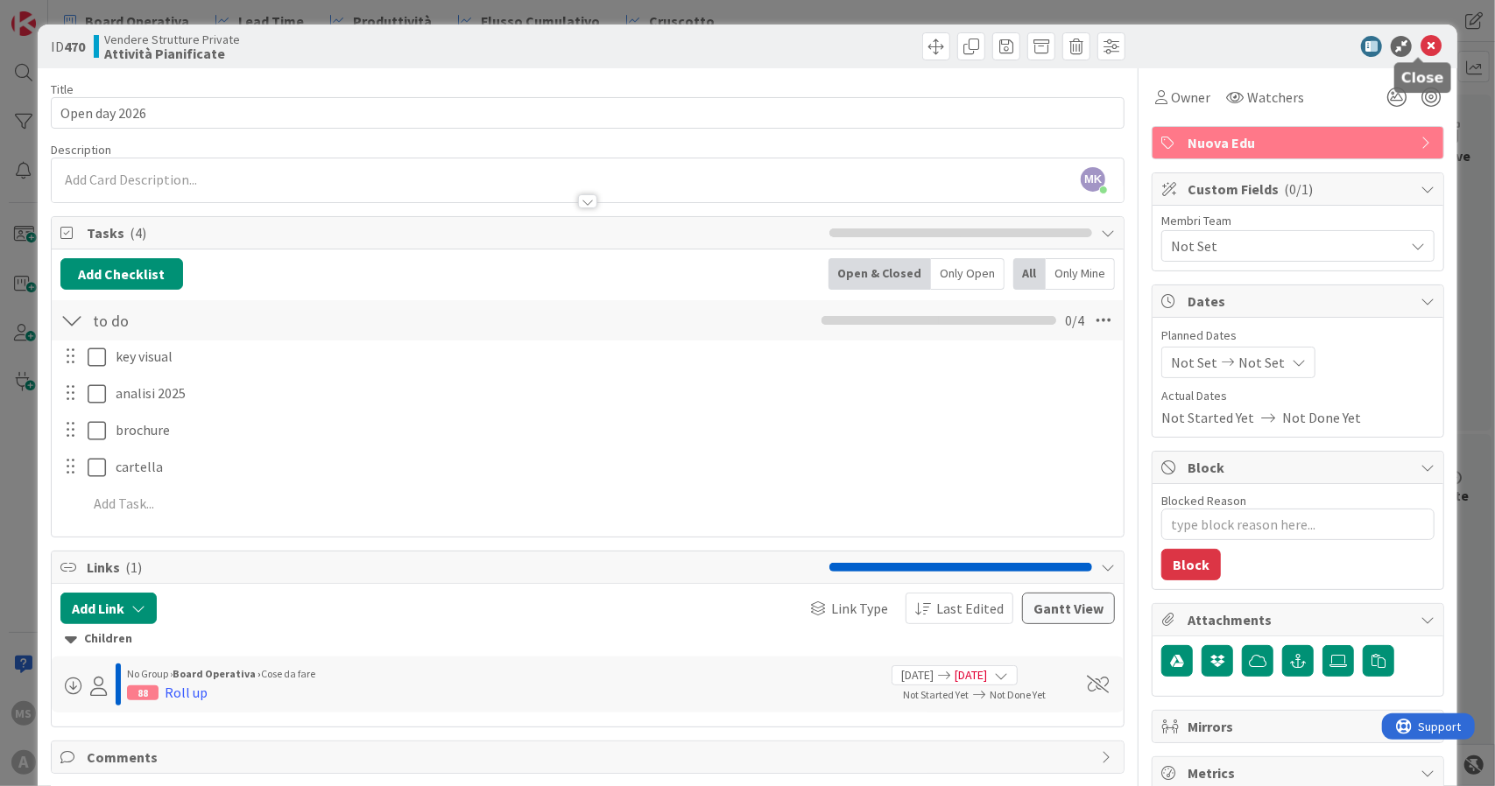
click at [1420, 41] on icon at bounding box center [1430, 46] width 21 height 21
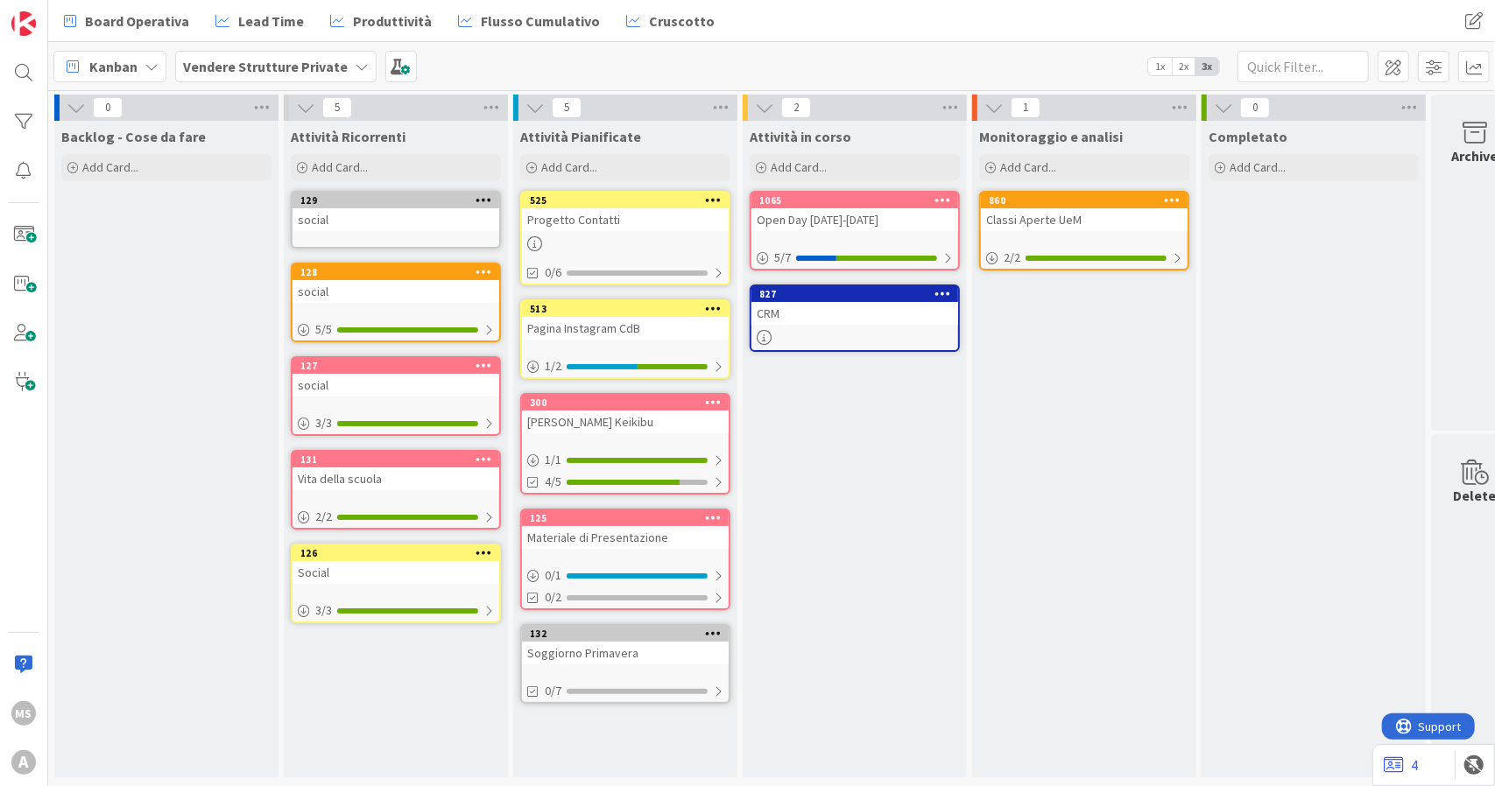
click at [583, 649] on div "Soggiorno Primavera" at bounding box center [625, 653] width 207 height 23
click at [329, 73] on b "Vendere Strutture Private" at bounding box center [265, 67] width 165 height 18
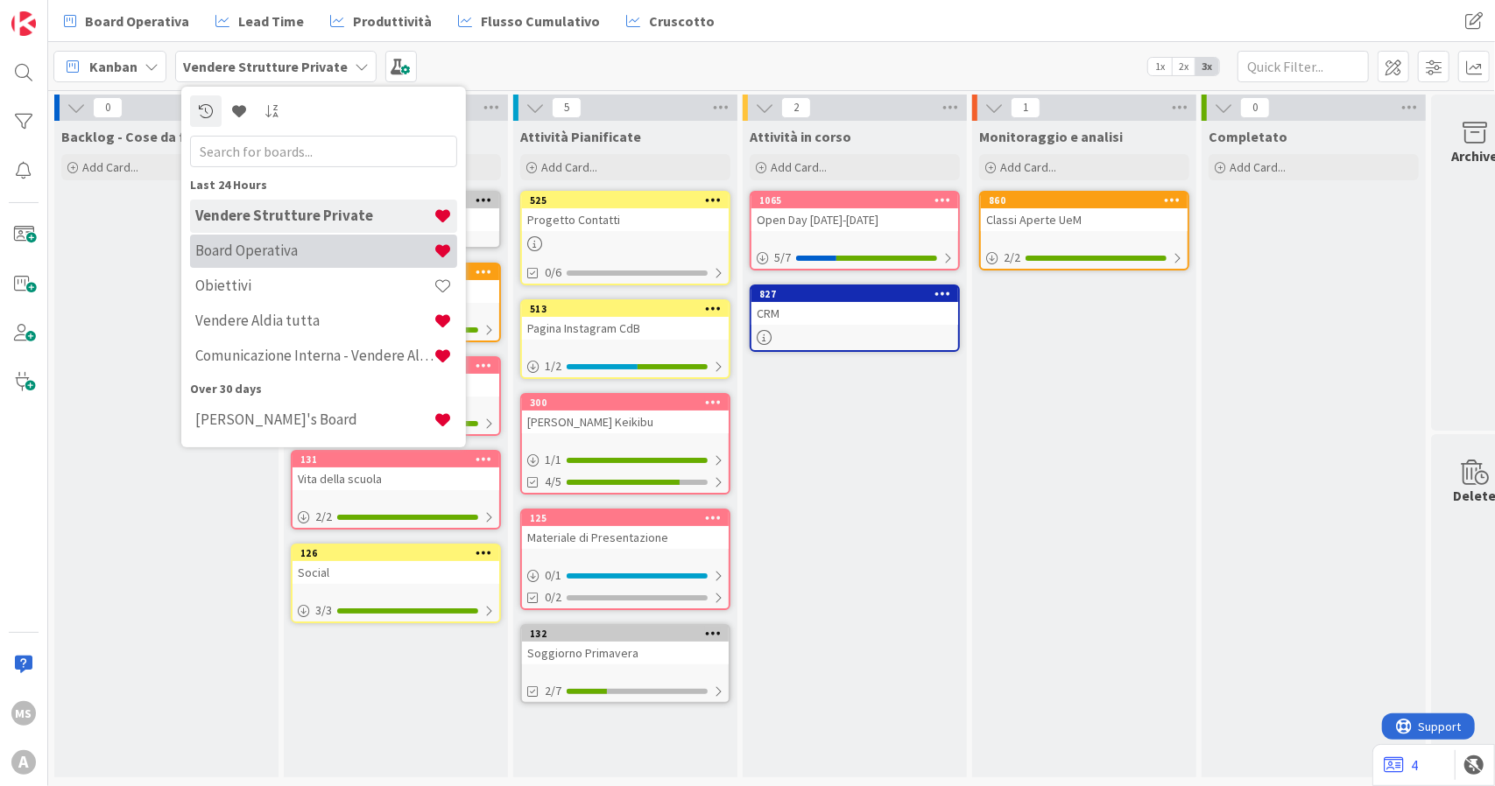
click at [342, 246] on h4 "Board Operativa" at bounding box center [314, 251] width 238 height 18
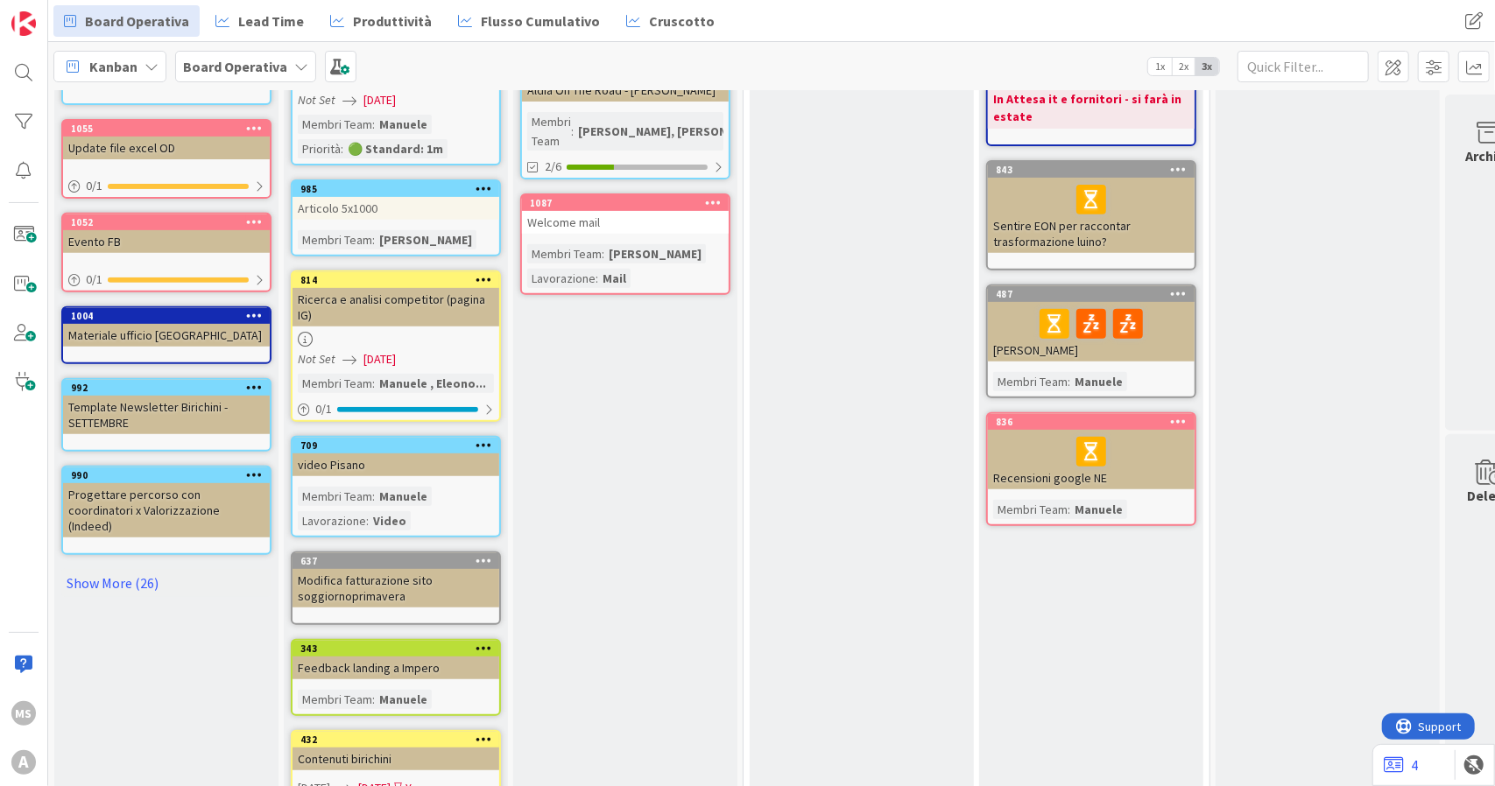
scroll to position [447, 0]
click at [121, 568] on link "Show More (26)" at bounding box center [166, 582] width 210 height 28
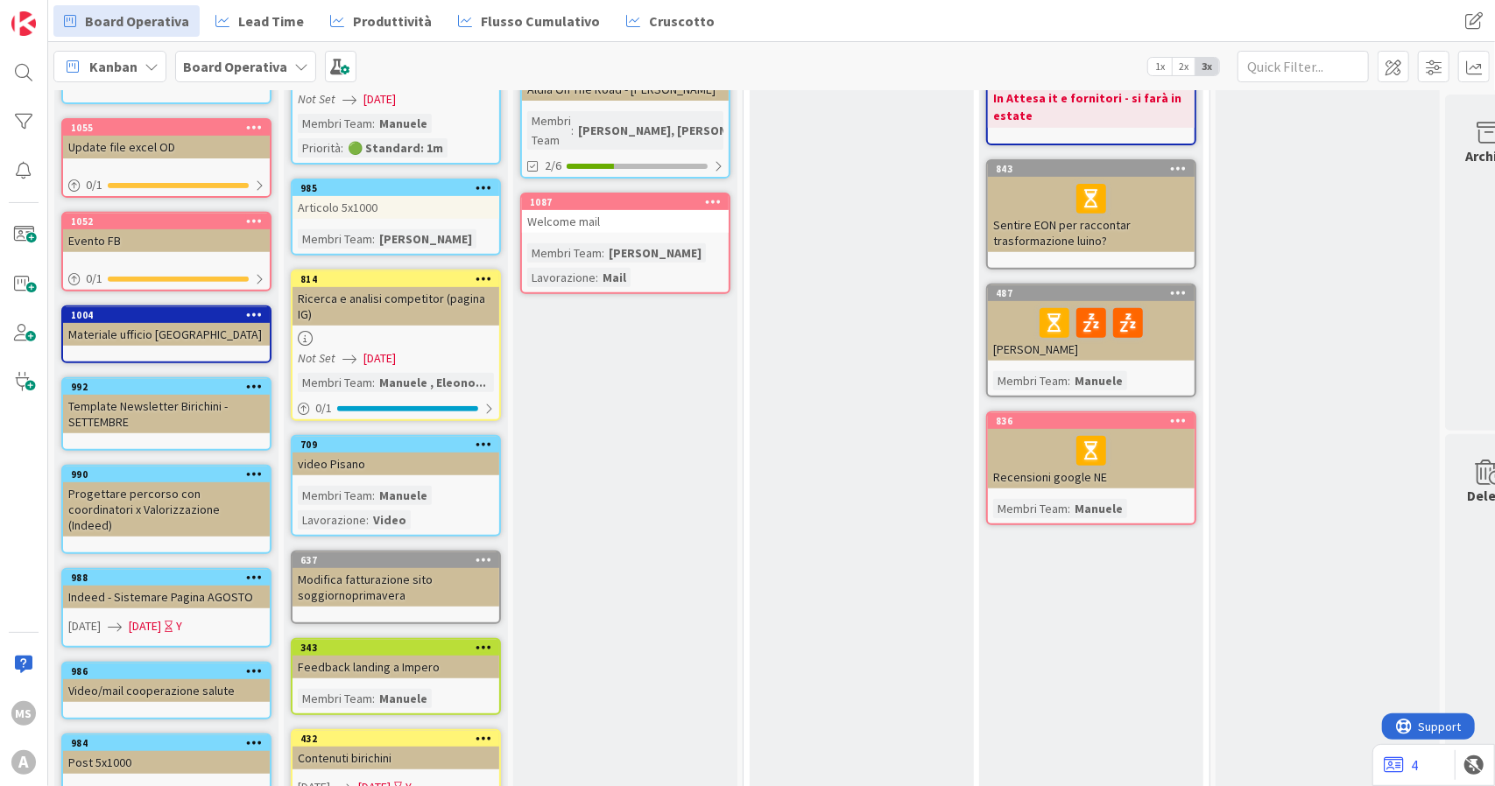
click at [183, 419] on div "Template Newsletter Birichini - SETTEMBRE" at bounding box center [166, 414] width 207 height 39
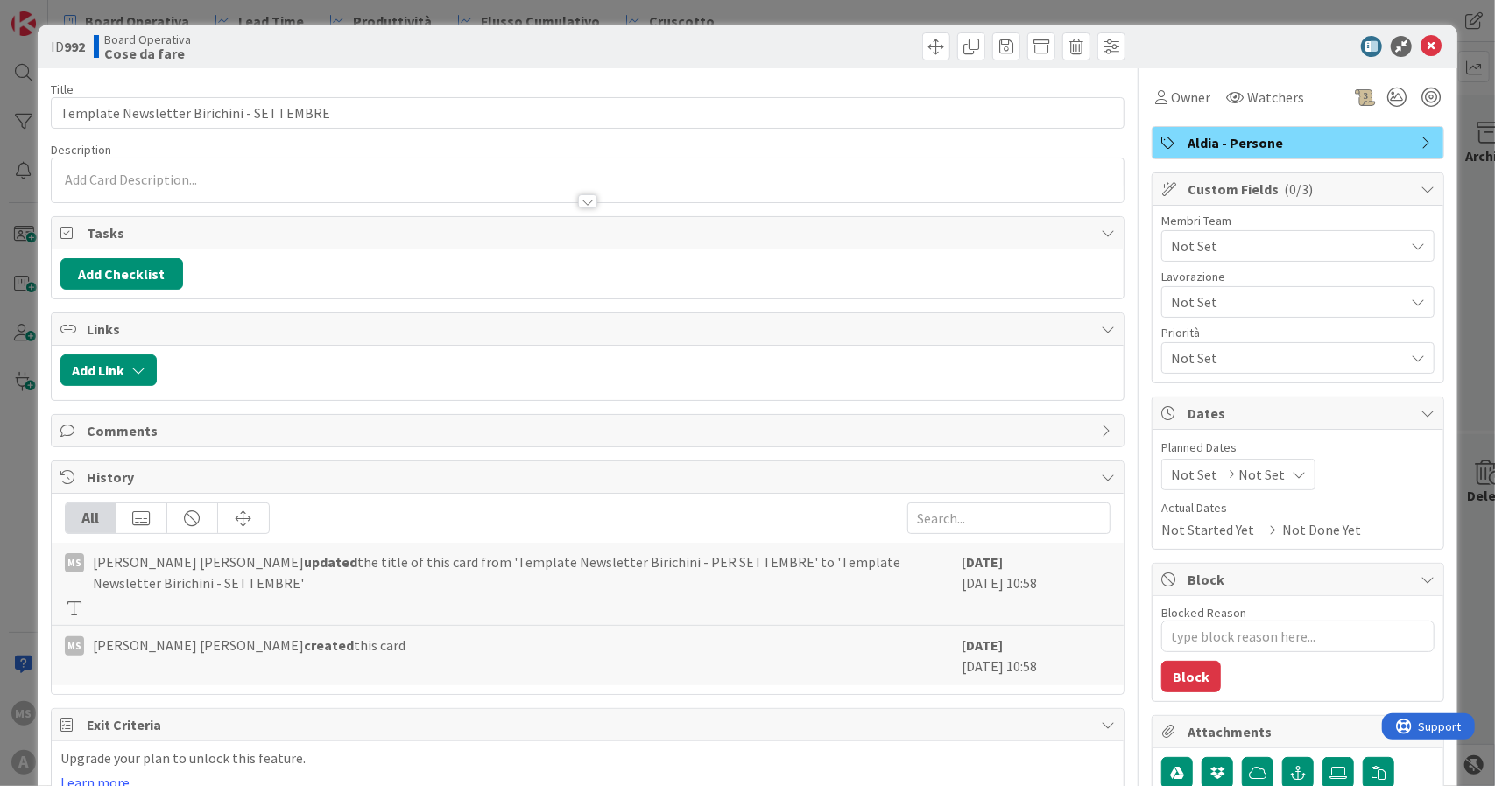
type textarea "x"
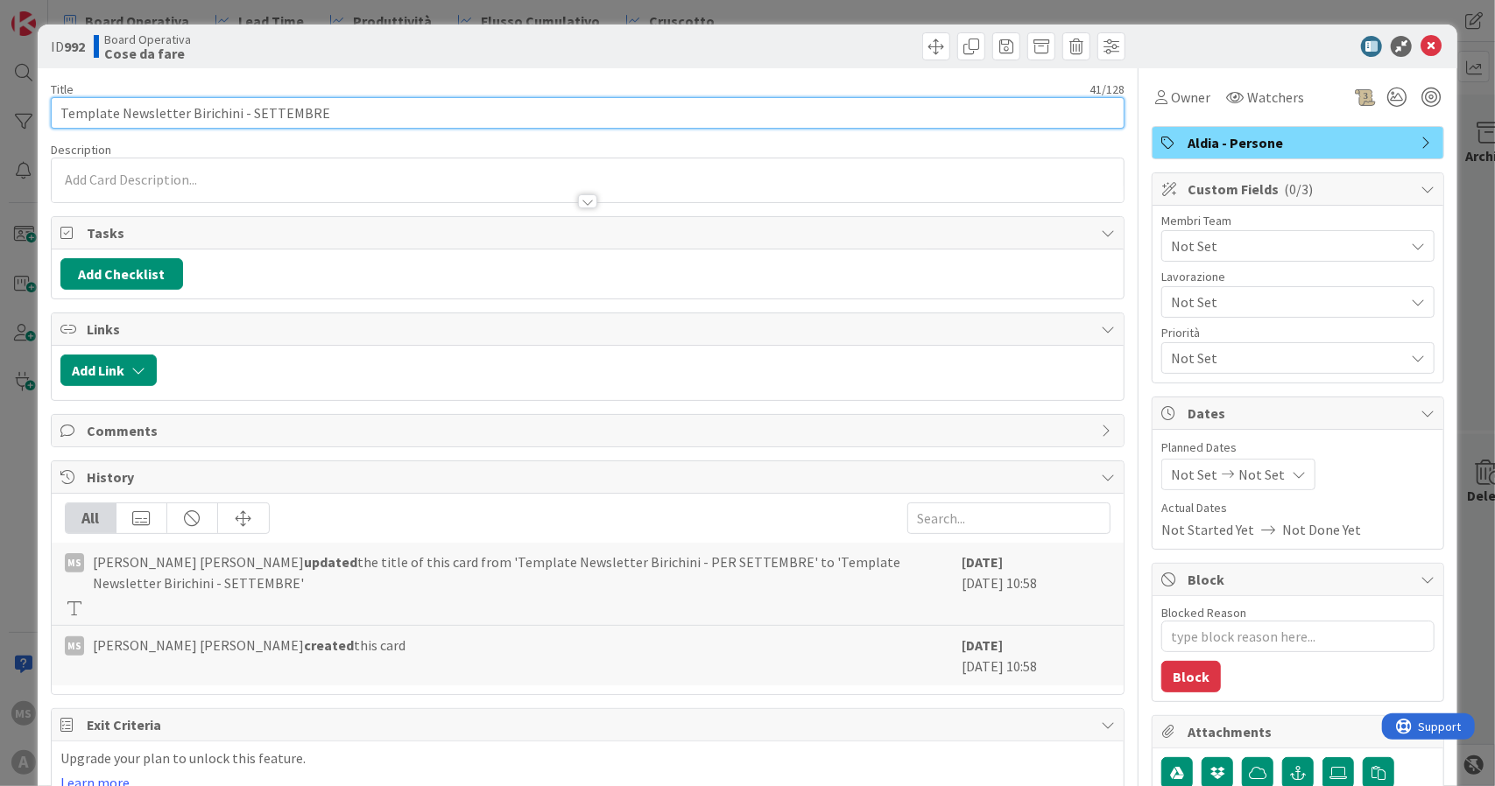
click at [238, 109] on input "Template Newsletter Birichini - SETTEMBRE" at bounding box center [588, 113] width 1075 height 32
type input "Template Newsletter Birichini - fine SETTEMBRE"
type textarea "x"
type input "Template Newsletter Birichini - fine SETTEMBRE"
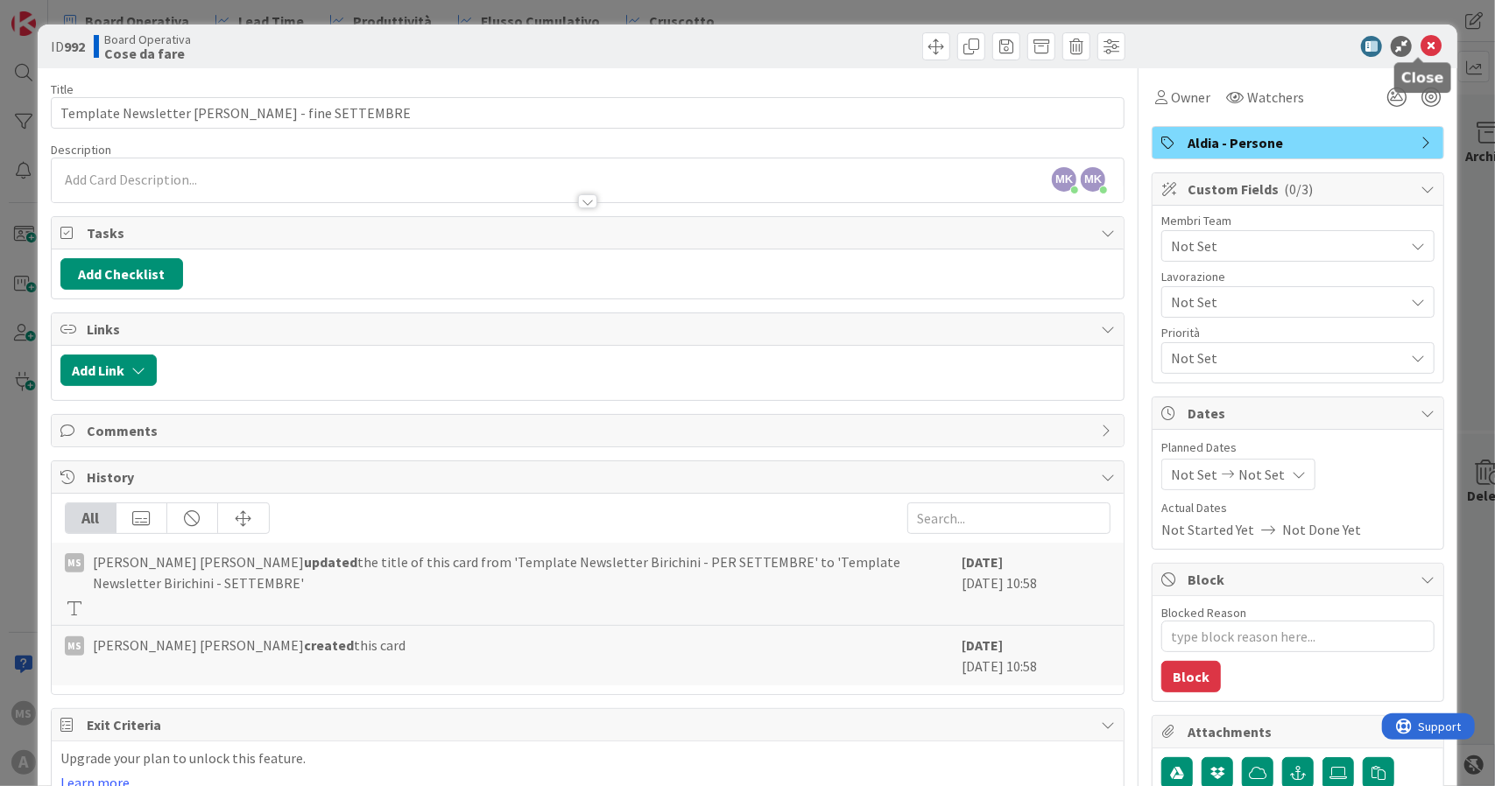
click at [1424, 52] on icon at bounding box center [1430, 46] width 21 height 21
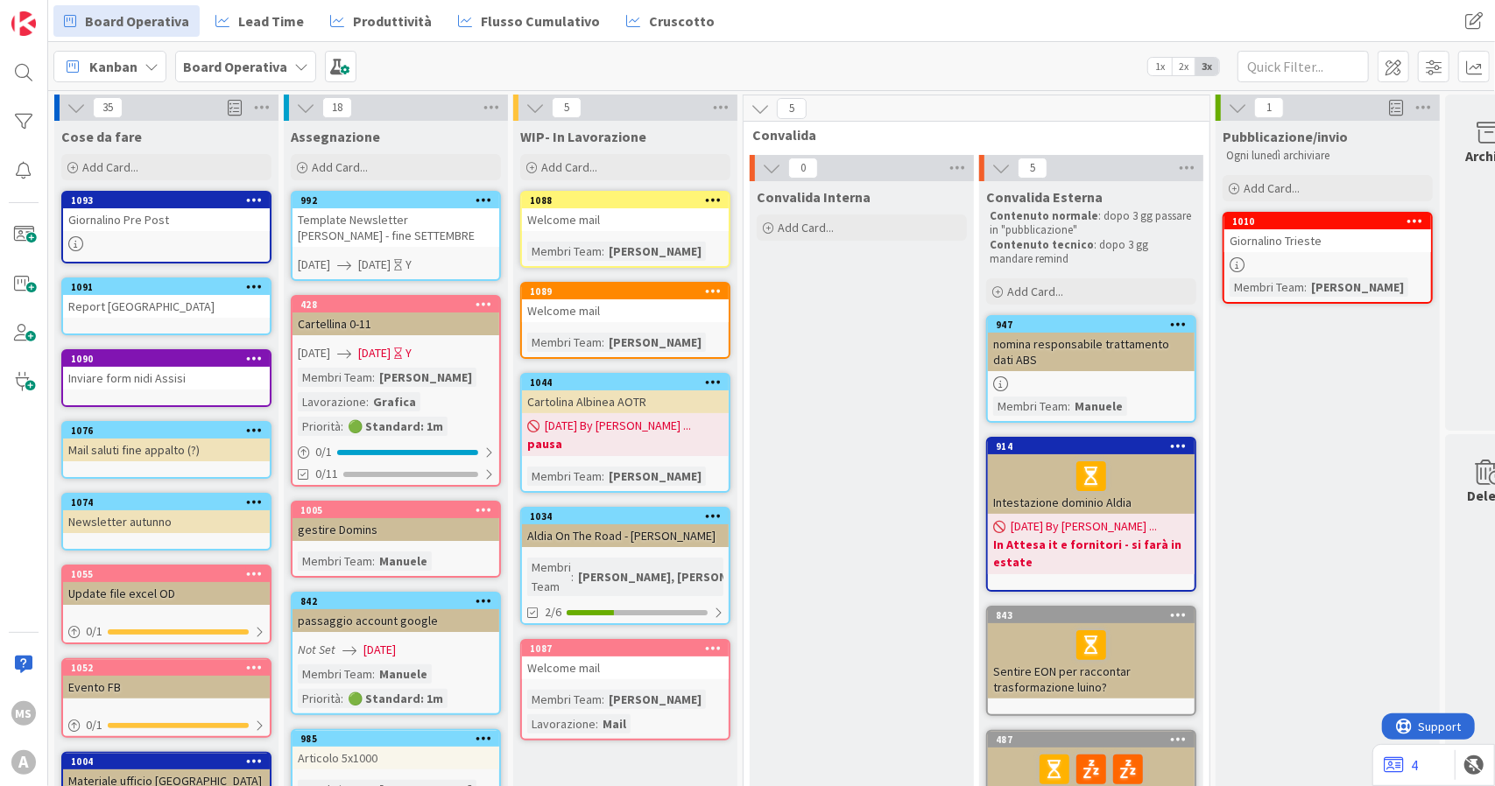
click at [447, 238] on div "Template Newsletter Birichini - fine SETTEMBRE" at bounding box center [395, 227] width 207 height 39
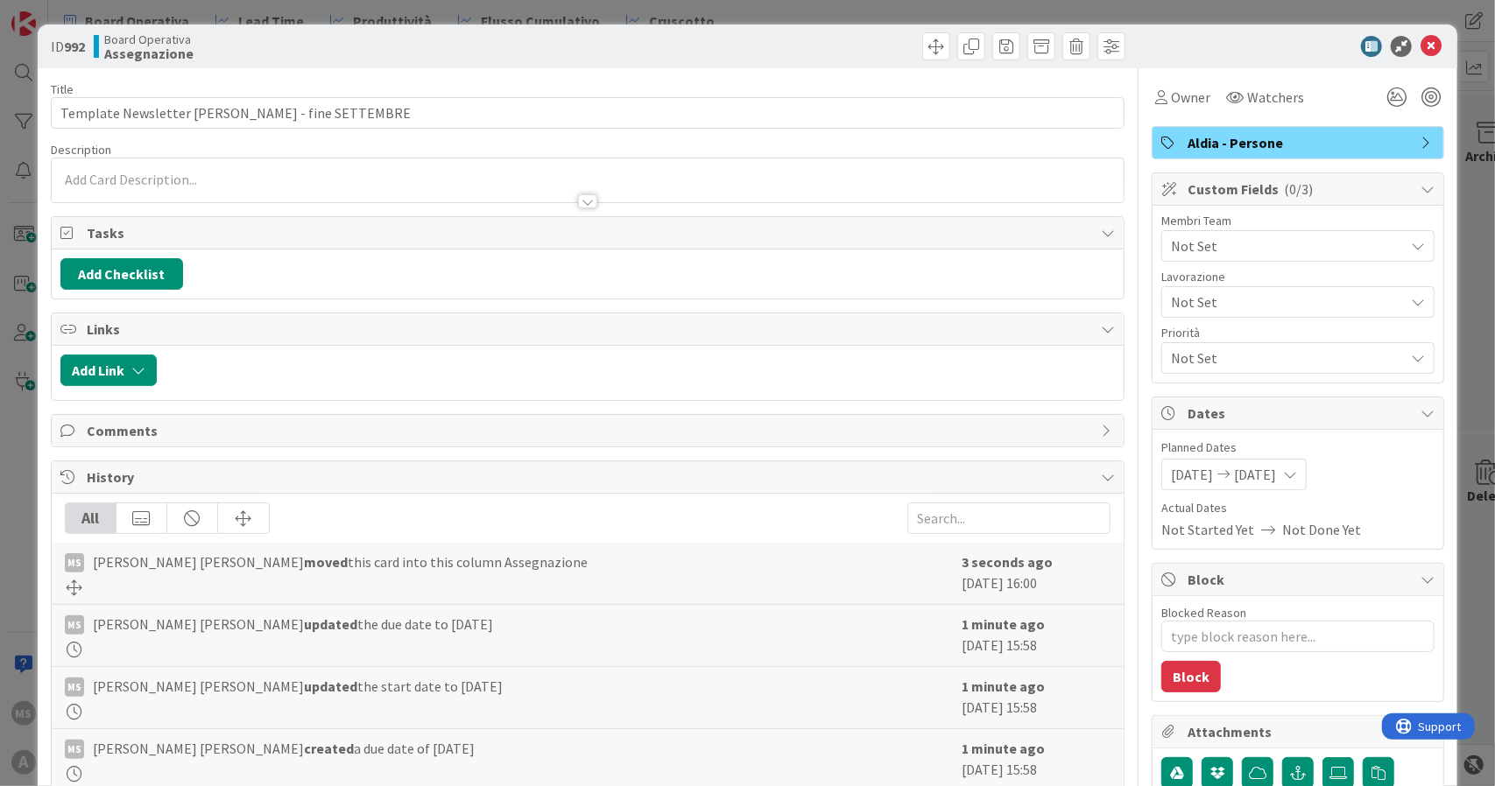
click at [1209, 260] on div "Not Set" at bounding box center [1297, 246] width 273 height 32
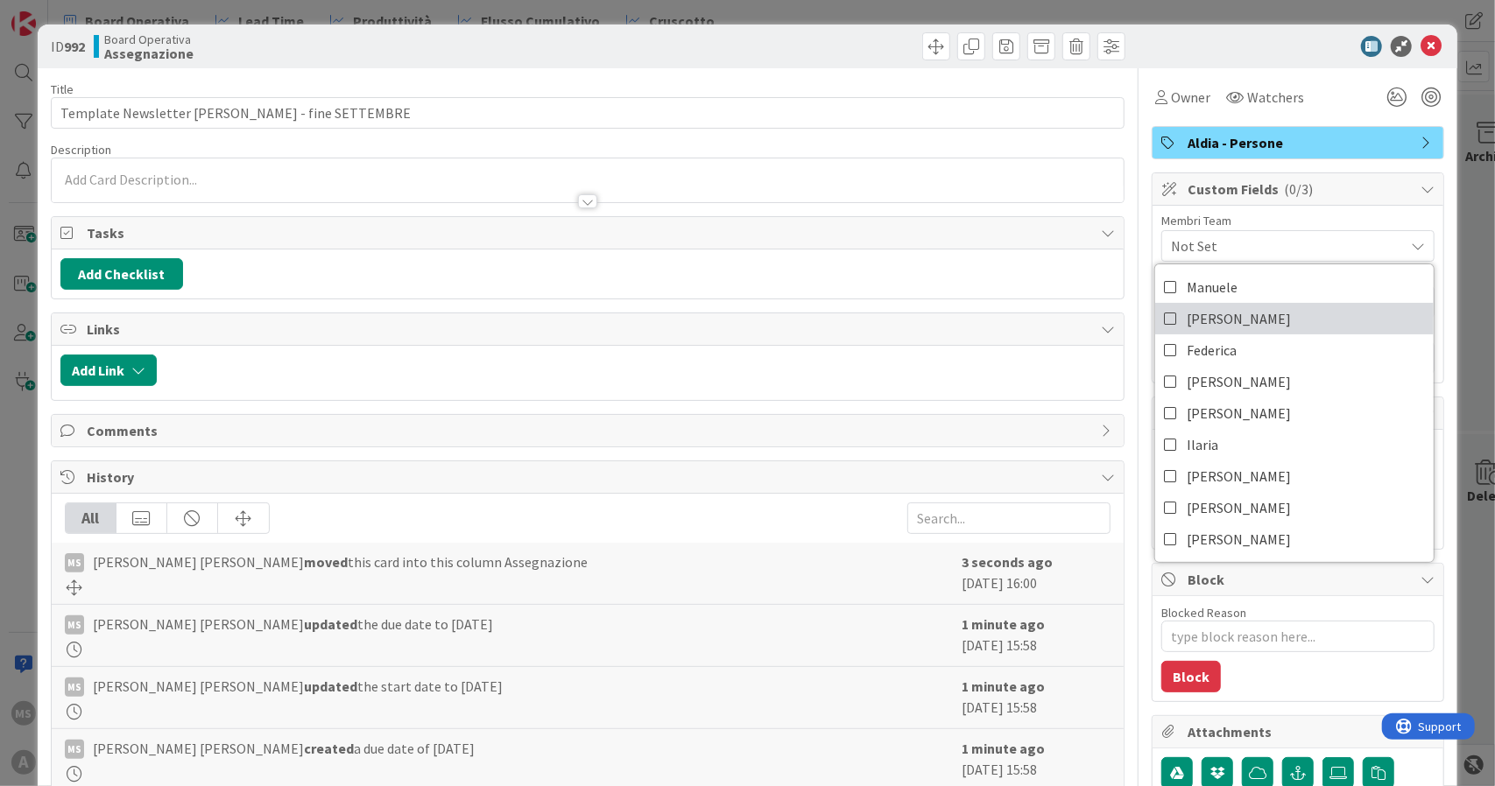
click at [1198, 321] on span "[PERSON_NAME]" at bounding box center [1239, 319] width 104 height 26
click at [1207, 387] on span "[PERSON_NAME]" at bounding box center [1239, 382] width 104 height 26
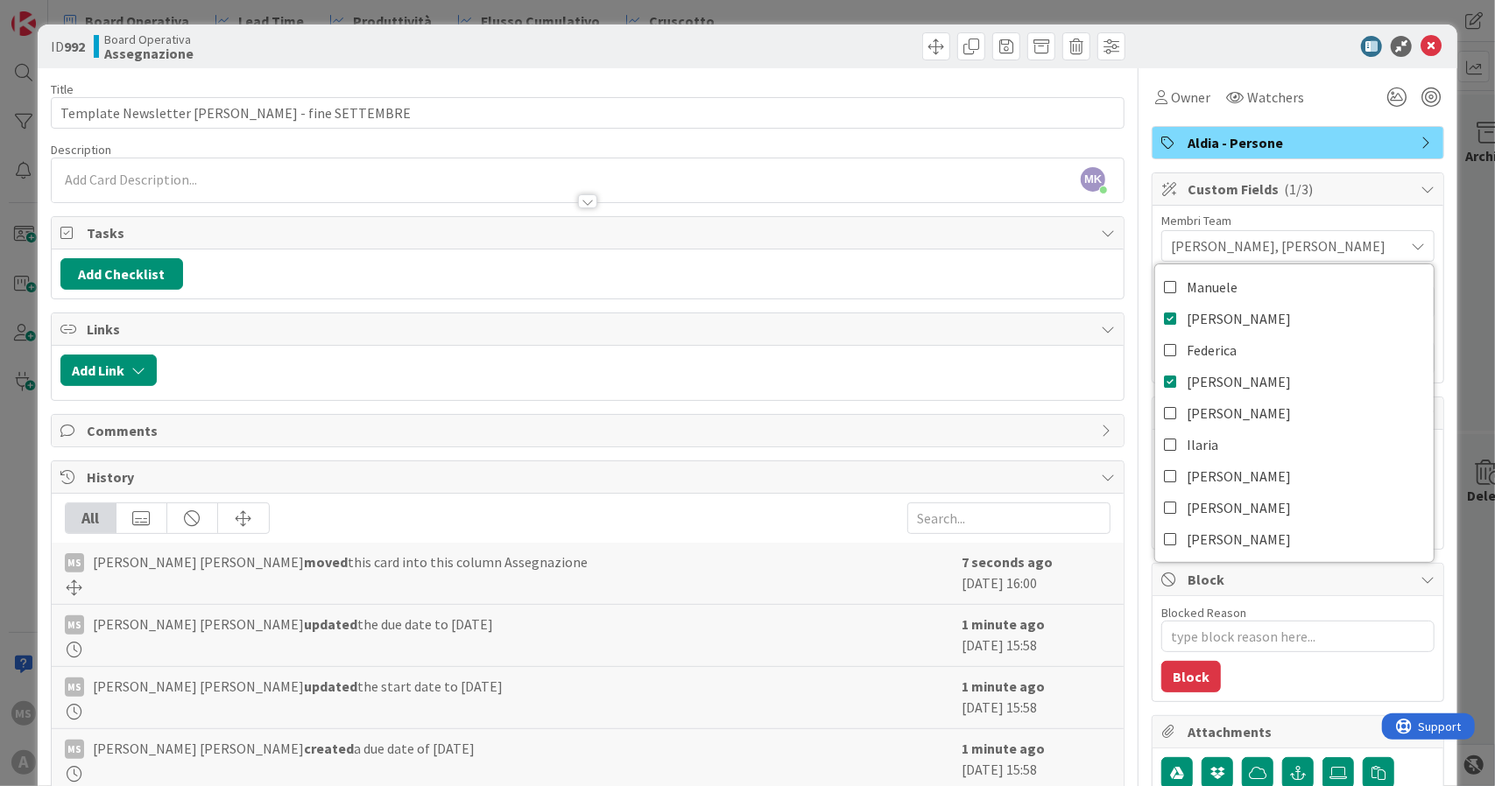
click at [1413, 60] on div "ID 992 Board Operativa Assegnazione" at bounding box center [748, 47] width 1420 height 44
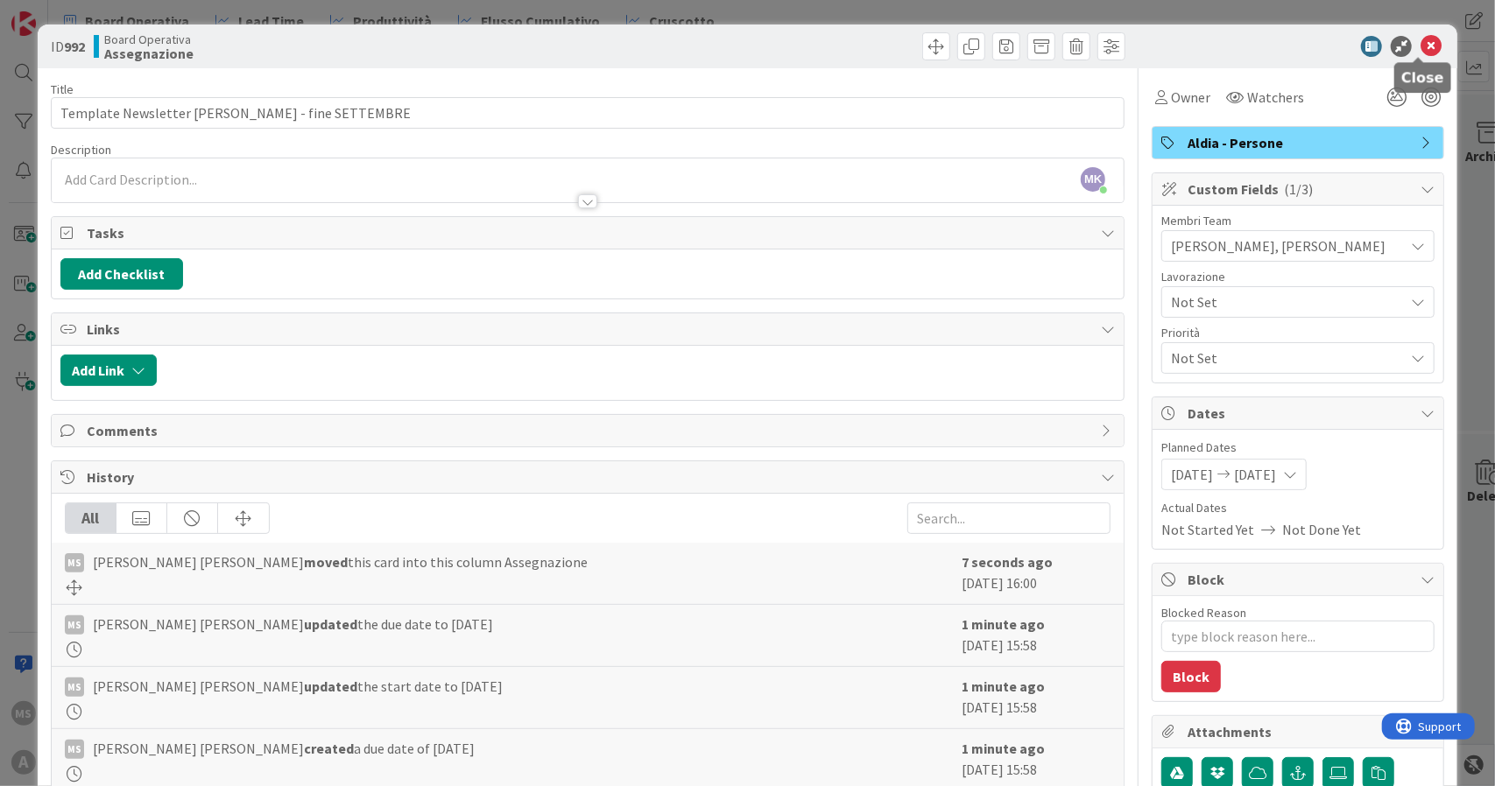
click at [1420, 51] on icon at bounding box center [1430, 46] width 21 height 21
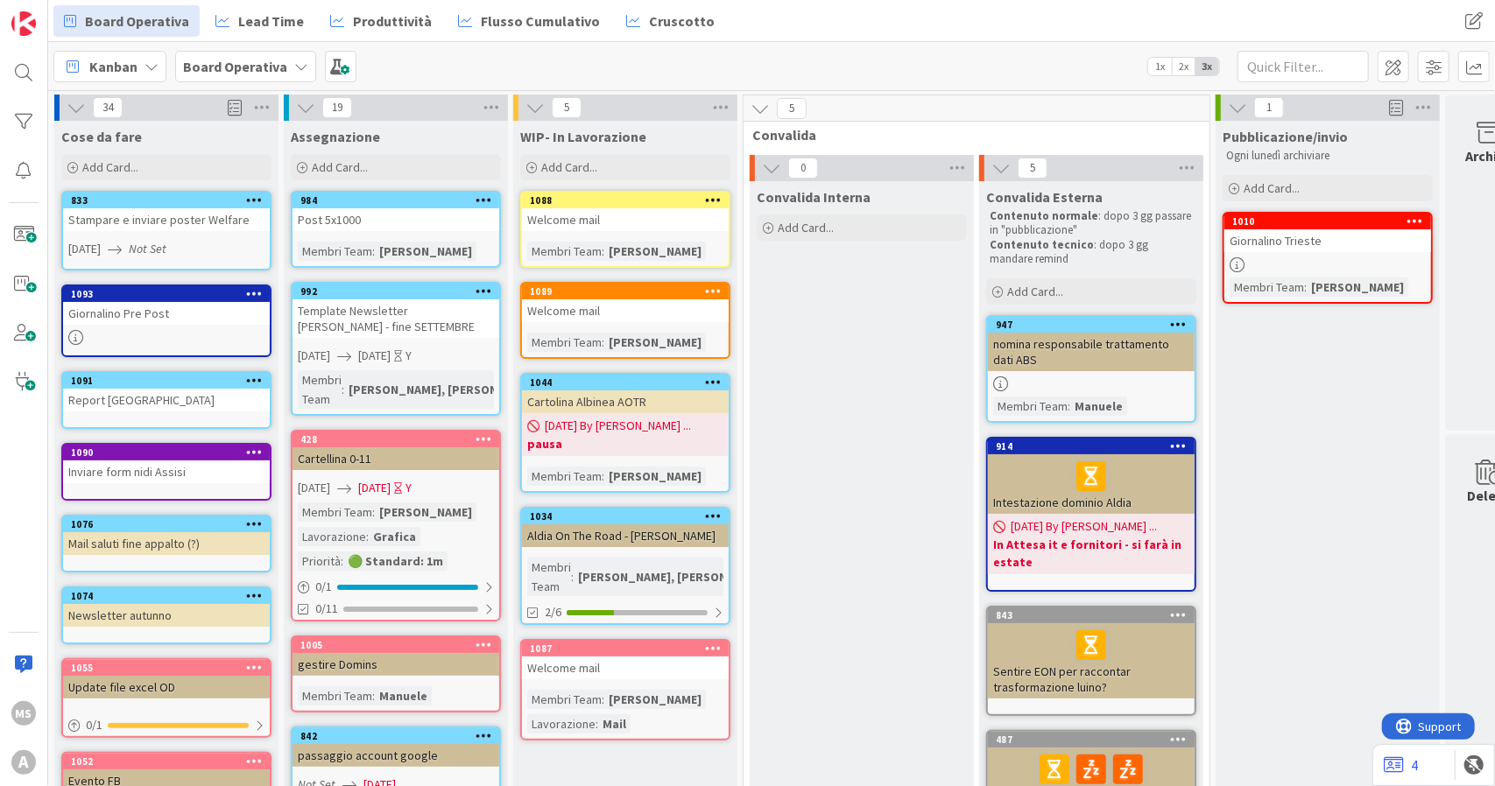
click at [229, 225] on div "Stampare e inviare poster Welfare" at bounding box center [166, 219] width 207 height 23
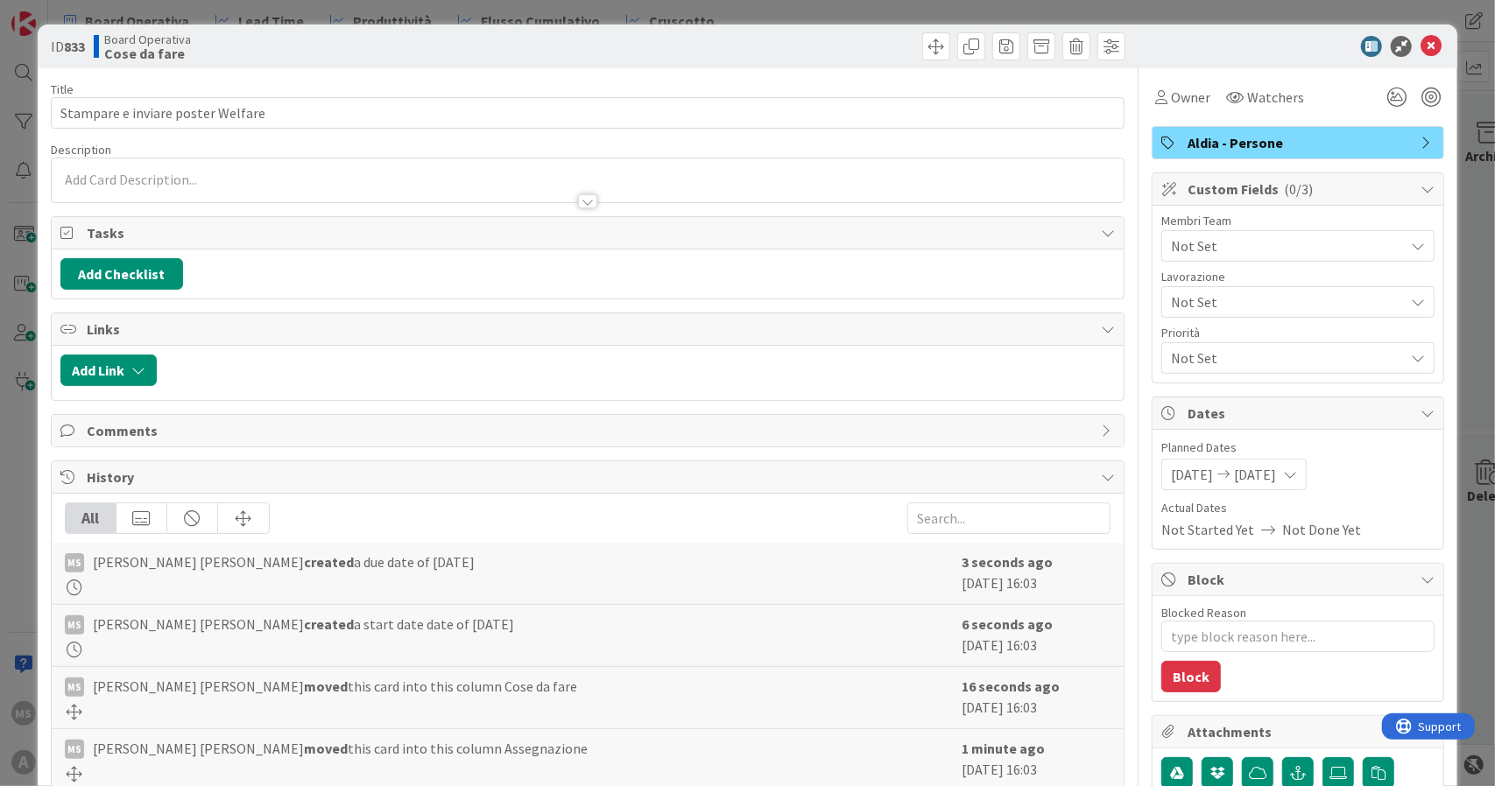
type textarea "x"
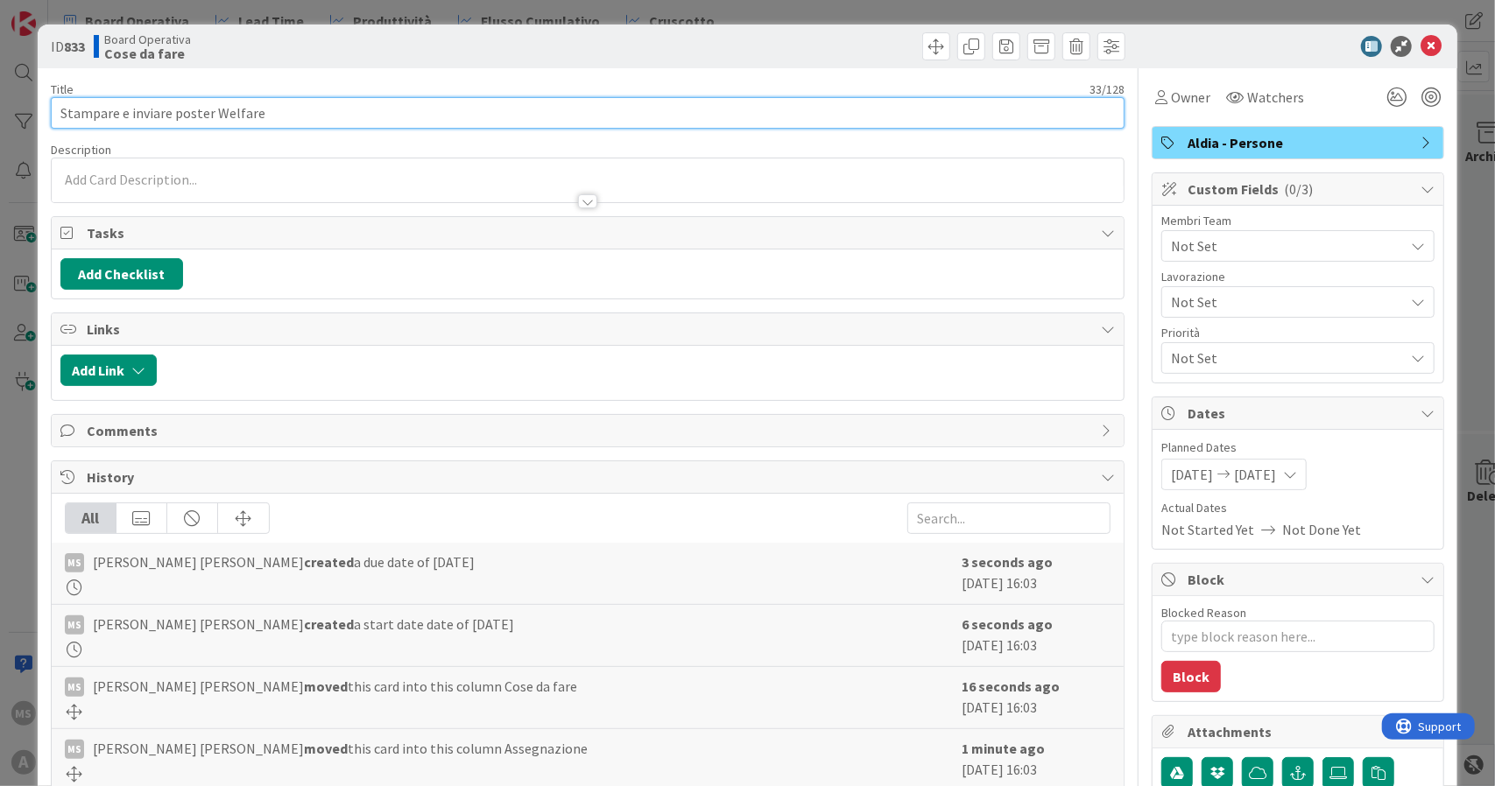
click at [342, 115] on input "Stampare e inviare poster Welfare" at bounding box center [588, 113] width 1075 height 32
type input "Stampare e inviare poster Welfare -"
type textarea "x"
type input "Stampare e inviare poster Welfare - per ALDIA DAY"
type textarea "x"
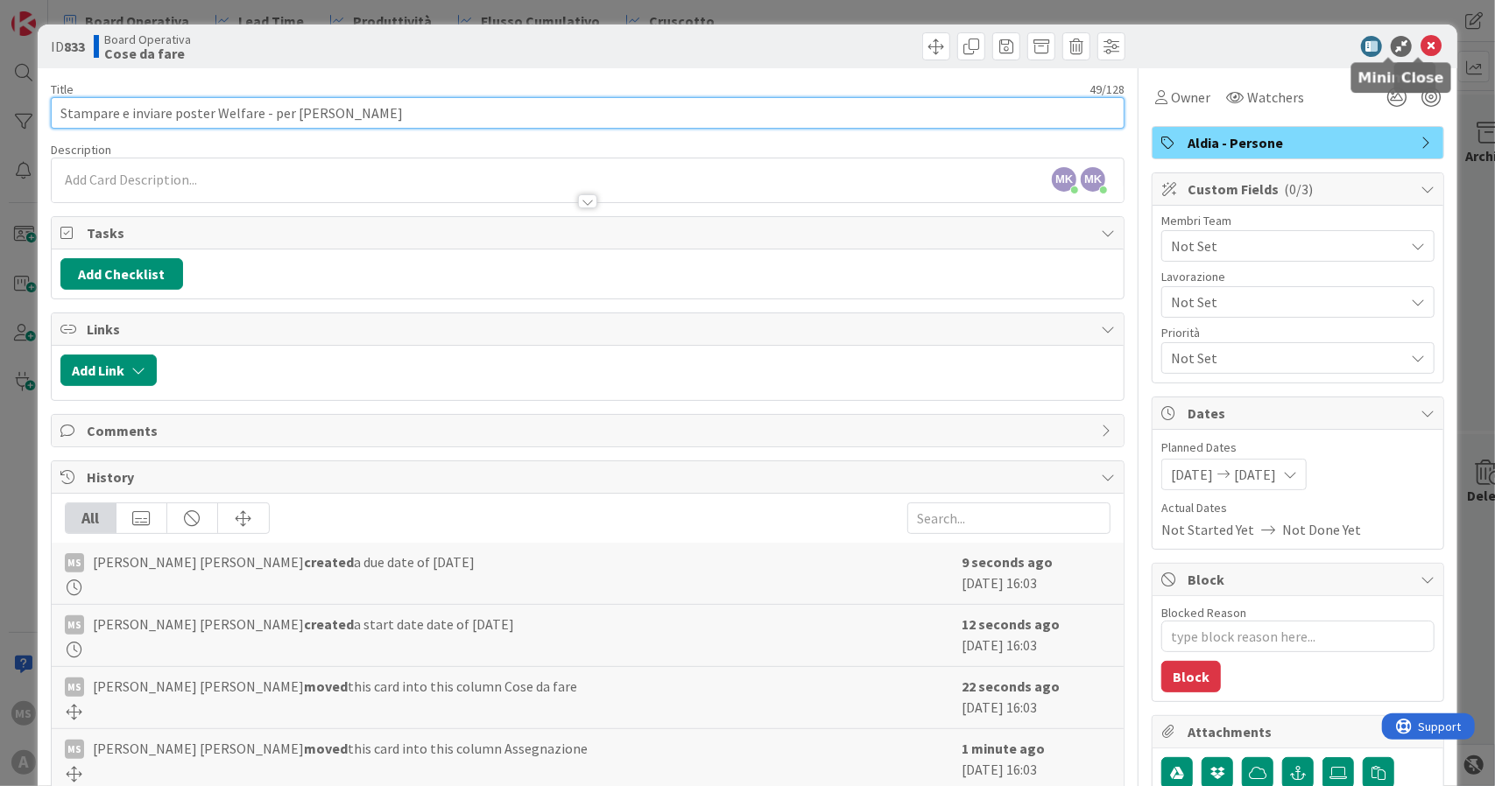
type input "Stampare e inviare poster Welfare - per ALDIA DAY"
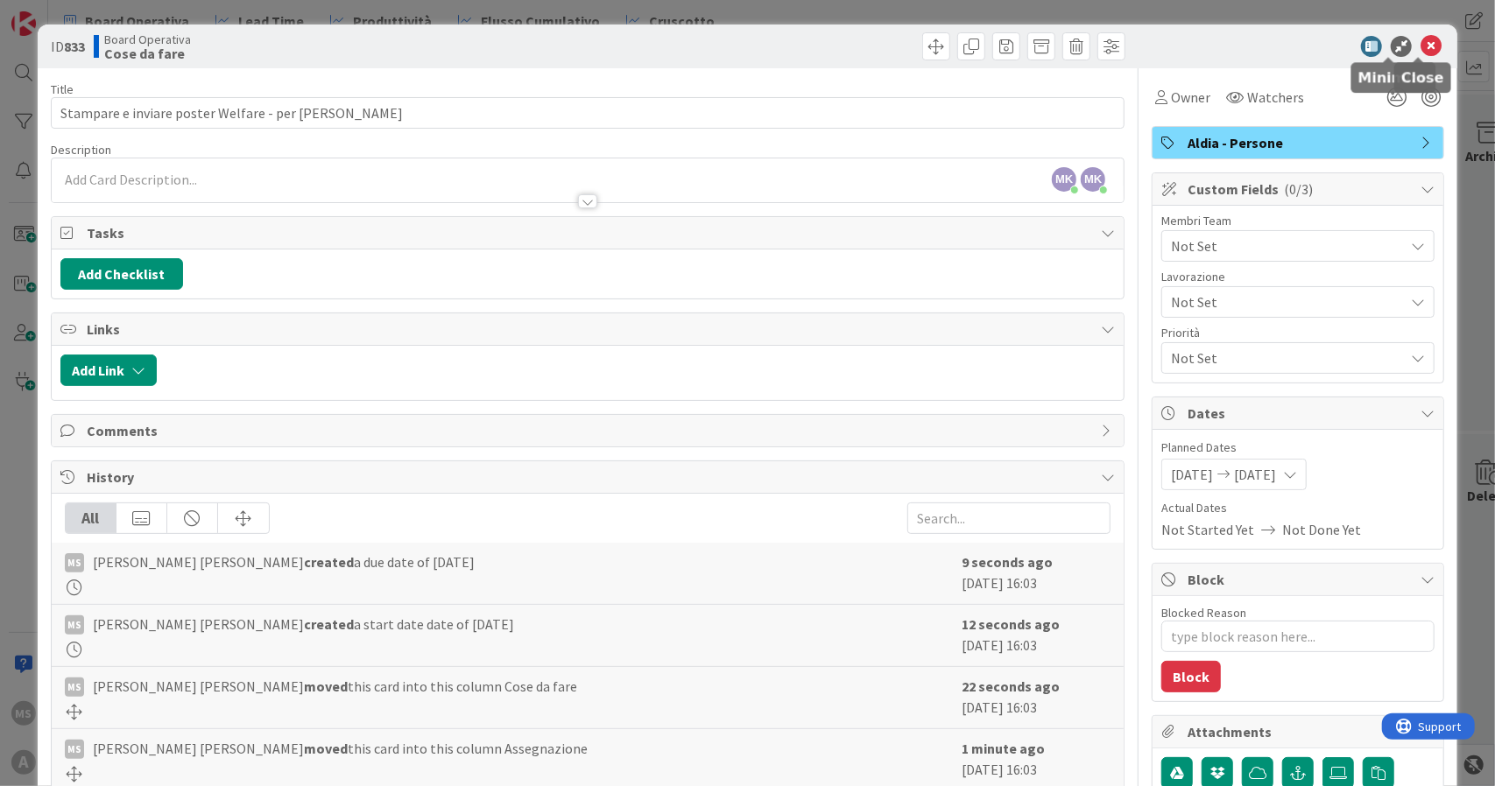
click at [1420, 46] on icon at bounding box center [1430, 46] width 21 height 21
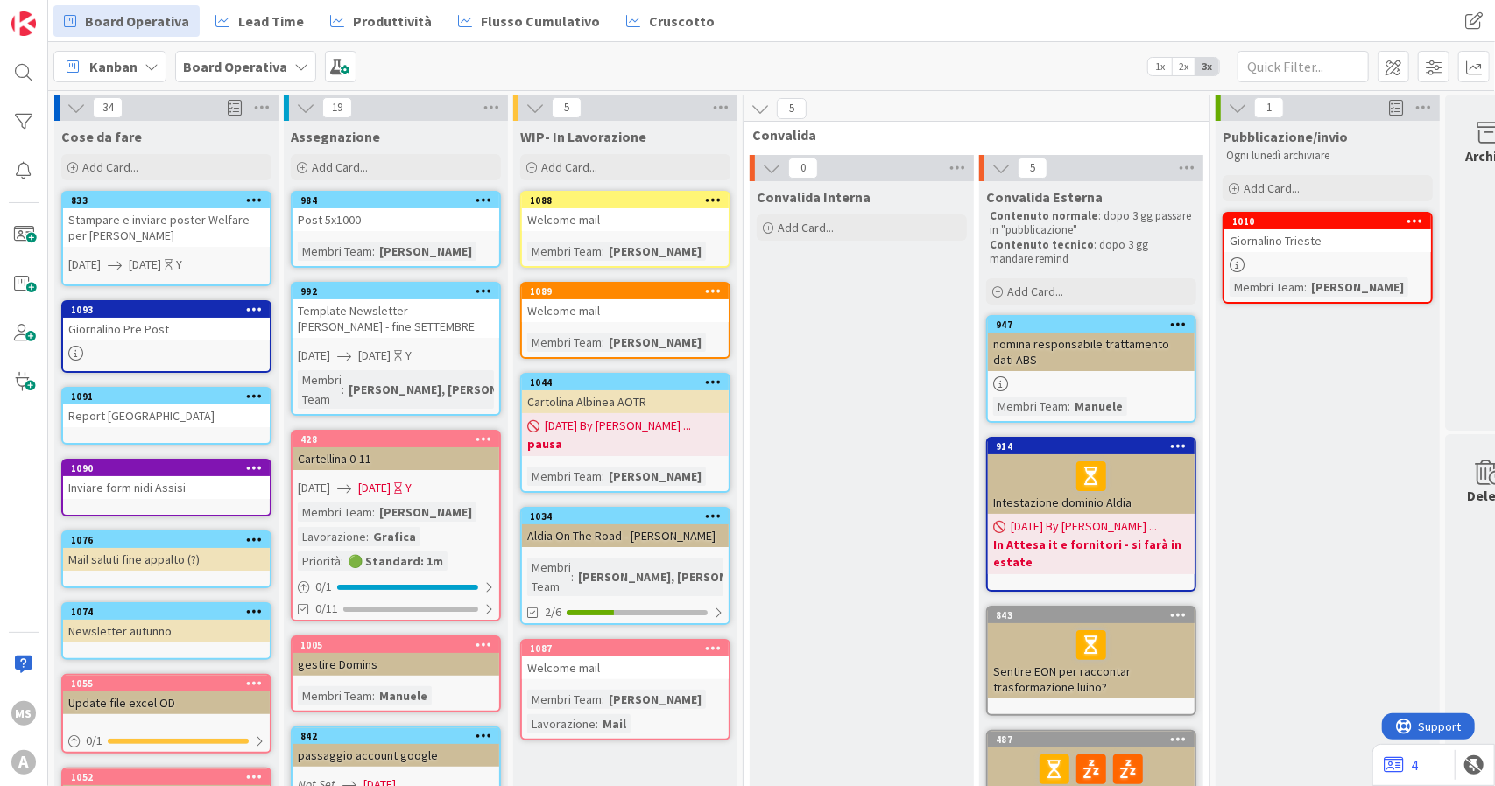
click at [175, 234] on div "Stampare e inviare poster Welfare - per ALDIA DAY" at bounding box center [166, 227] width 207 height 39
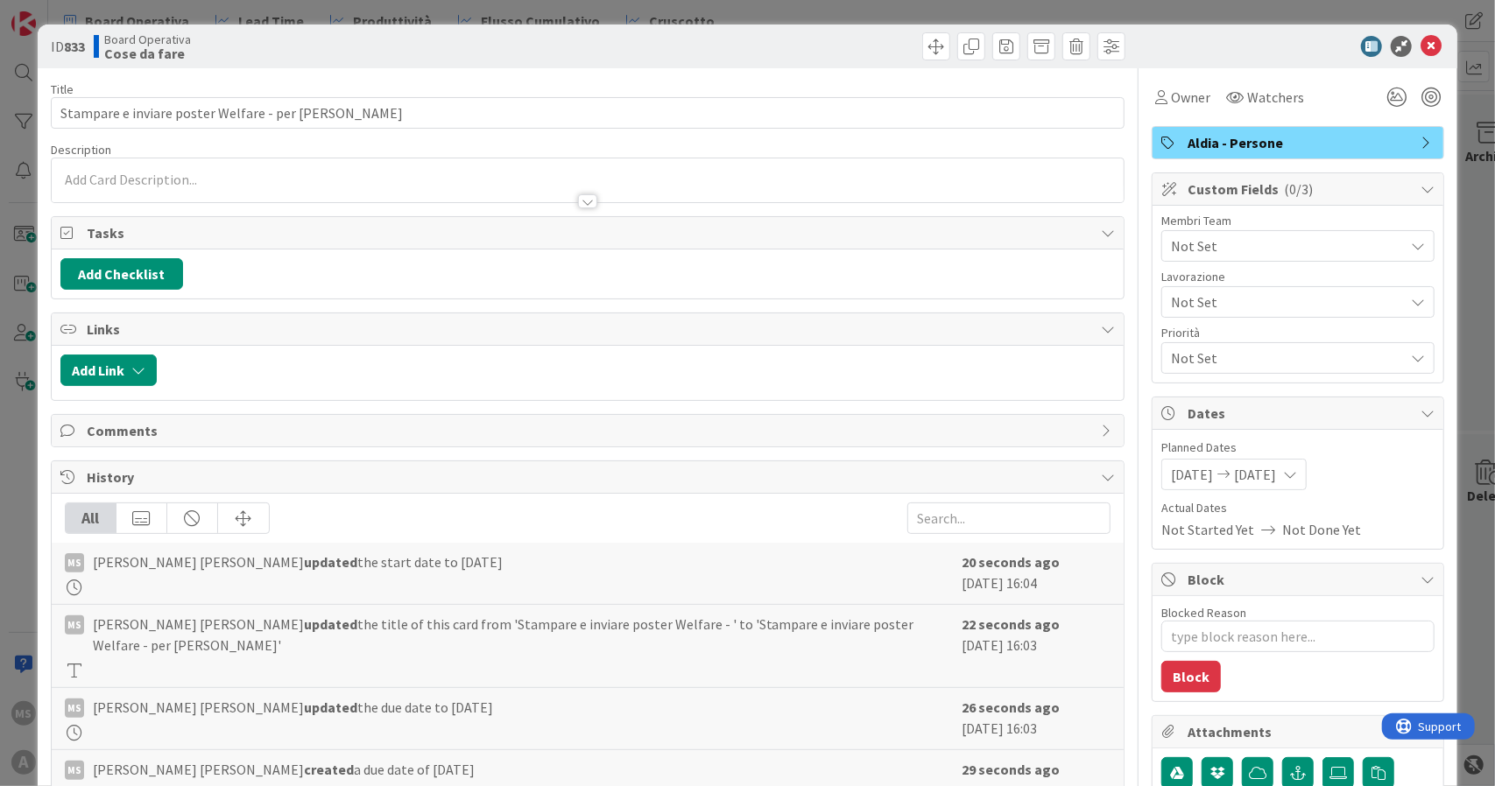
type textarea "x"
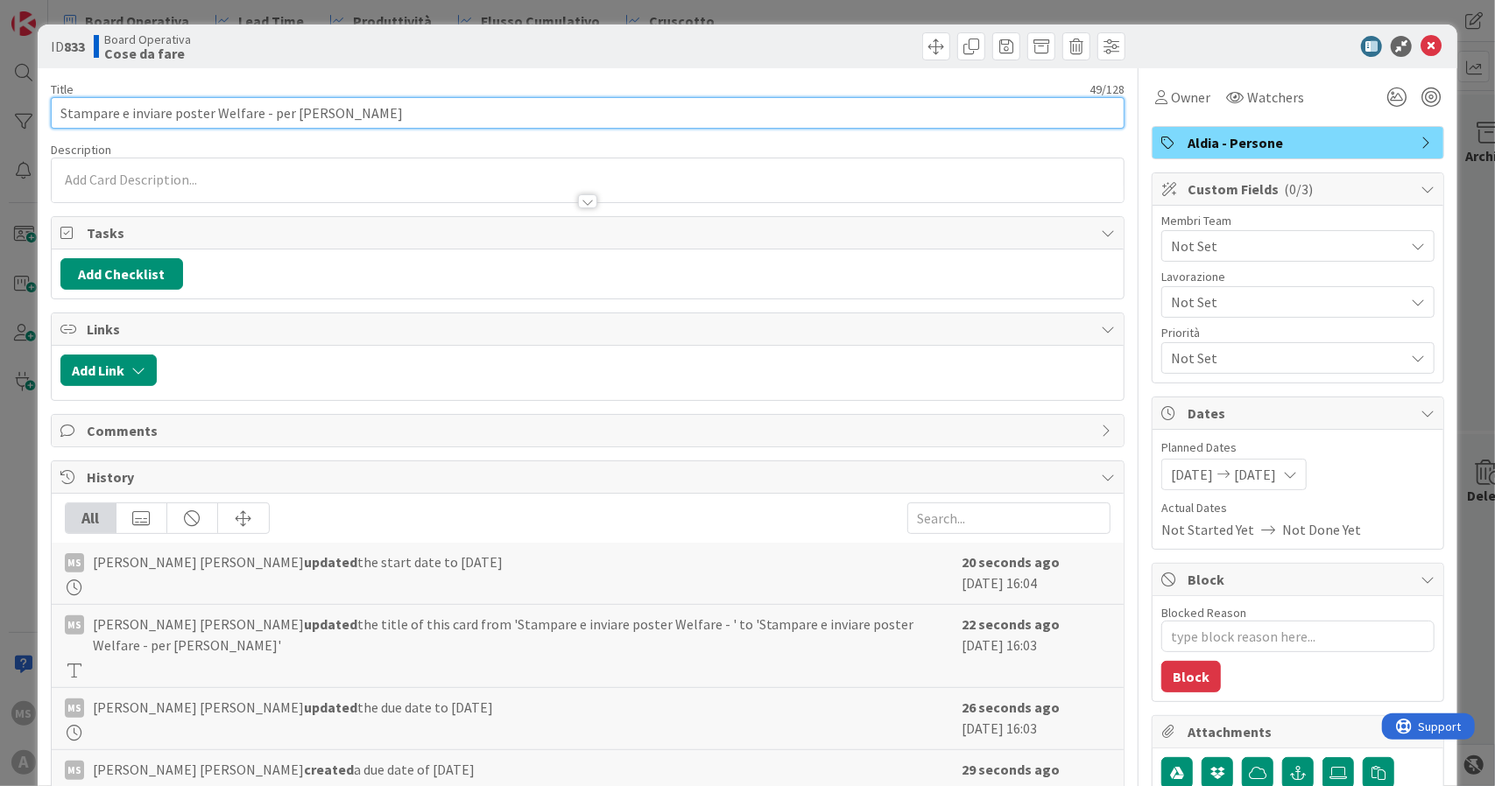
click at [422, 119] on input "Stampare e inviare poster Welfare - per ALDIA DAY" at bounding box center [588, 113] width 1075 height 32
type input "Stampare e inviare poster Welfare - per ALDIA DAY + Uno bravo"
type textarea "x"
type input "Stampare e inviare poster Welfare - per ALDIA DAY + Uno bravo"
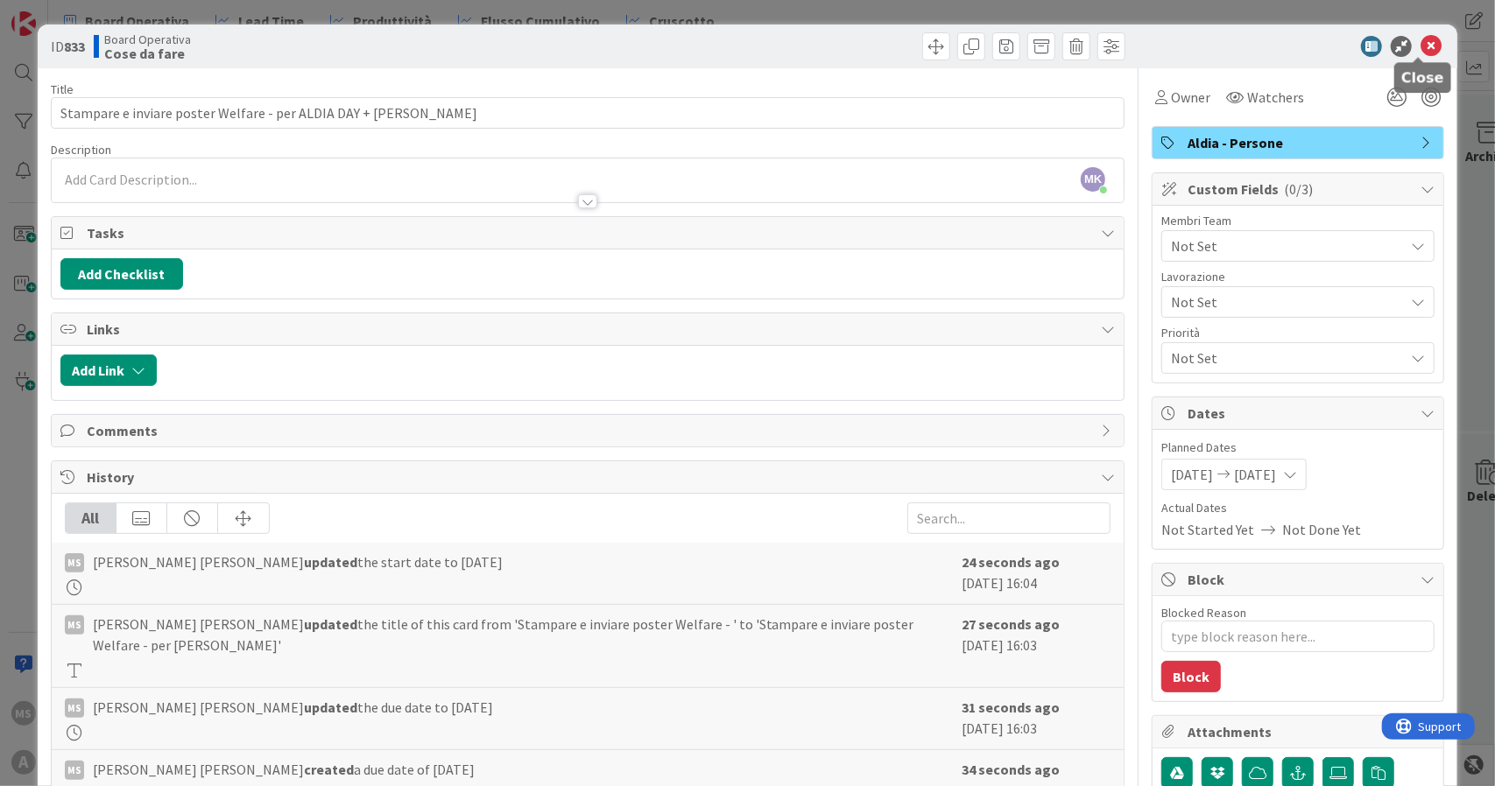
click at [1420, 42] on icon at bounding box center [1430, 46] width 21 height 21
